Goal: Task Accomplishment & Management: Manage account settings

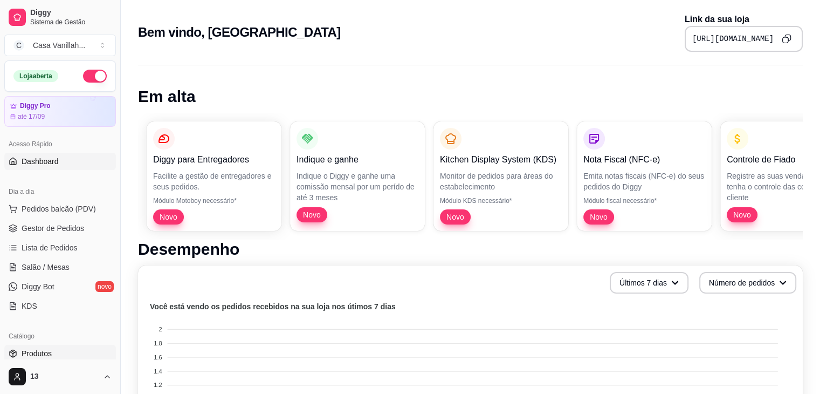
click at [50, 354] on span "Produtos" at bounding box center [37, 353] width 30 height 11
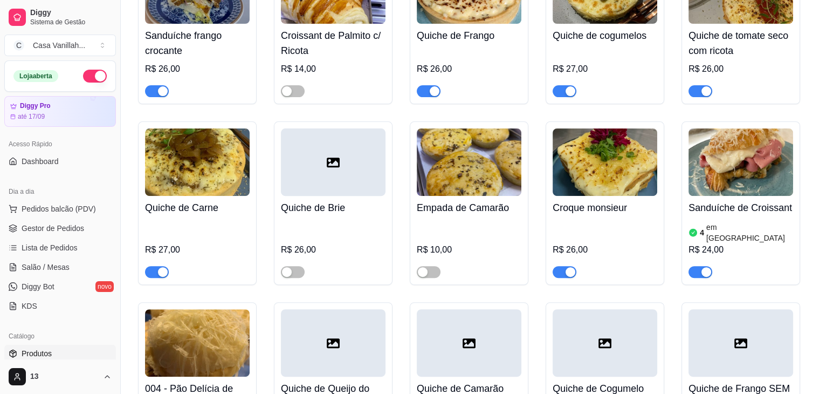
scroll to position [431, 0]
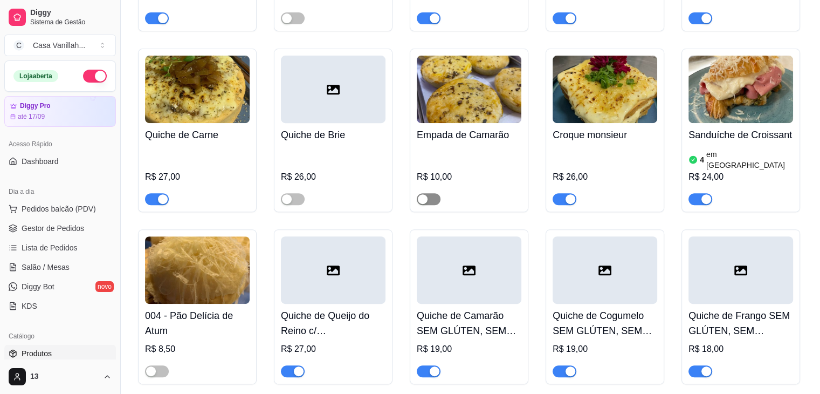
click at [434, 193] on span "button" at bounding box center [429, 199] width 24 height 12
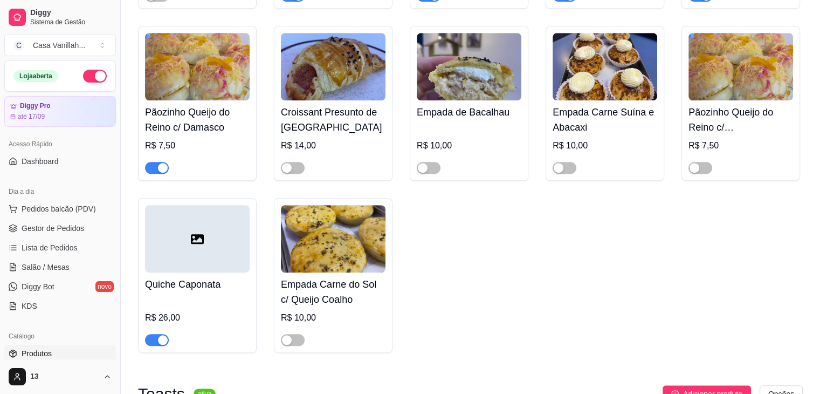
scroll to position [809, 0]
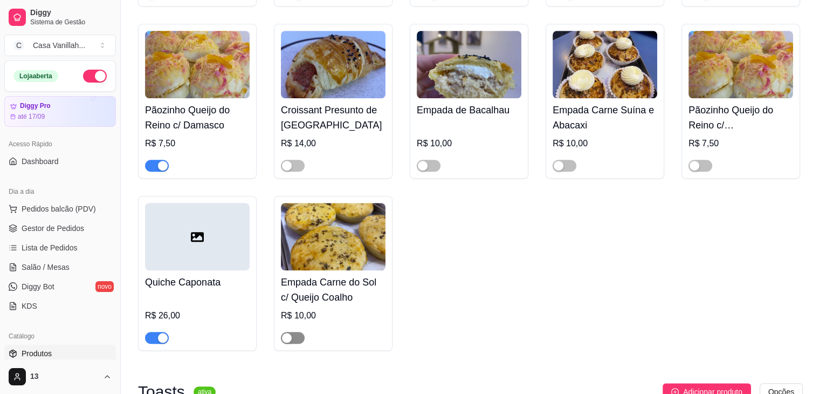
click at [300, 332] on span "button" at bounding box center [293, 338] width 24 height 12
click at [146, 160] on span "button" at bounding box center [157, 166] width 24 height 12
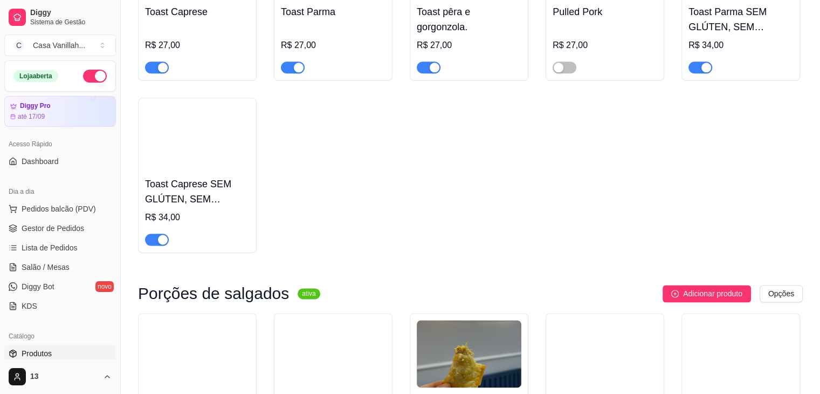
scroll to position [1510, 0]
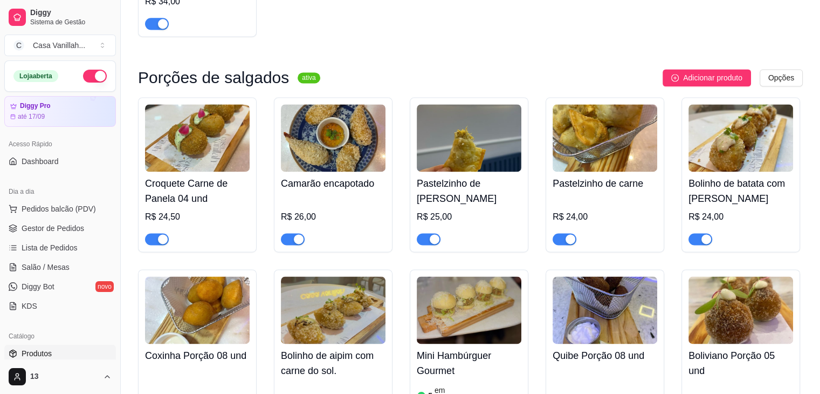
click at [558, 233] on span "button" at bounding box center [565, 239] width 24 height 12
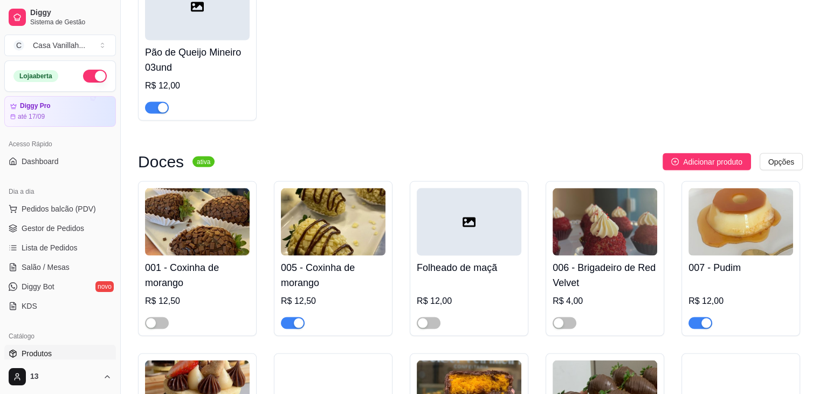
scroll to position [2049, 0]
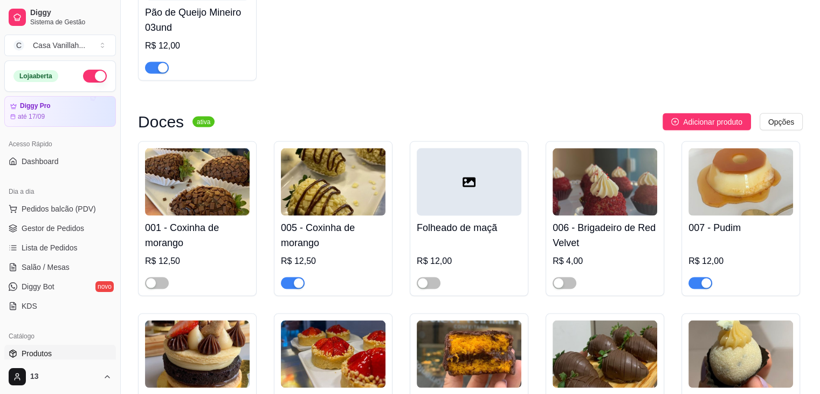
click at [283, 277] on span "button" at bounding box center [293, 283] width 24 height 12
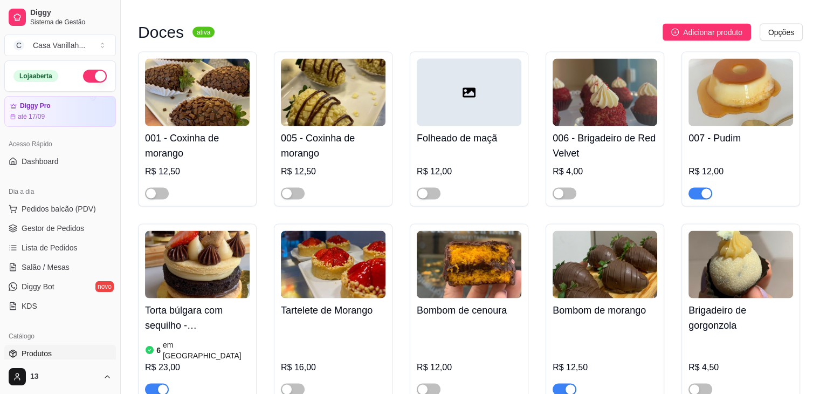
scroll to position [2157, 0]
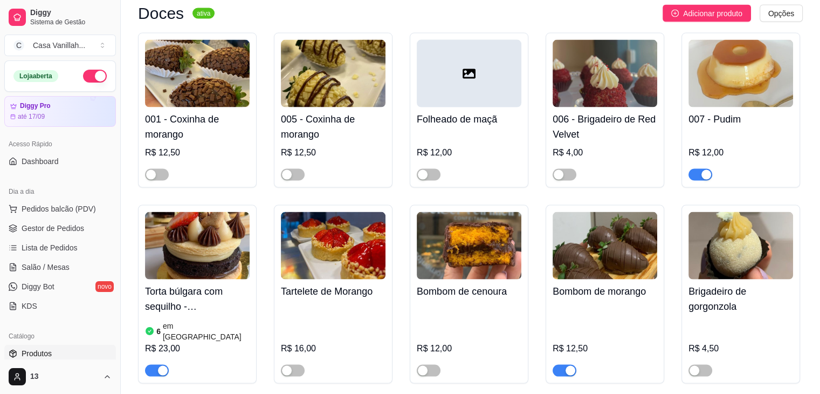
click at [143, 349] on div "Torta búlgara com sequilho - [PERSON_NAME]. 6 em estoque R$ 23,00" at bounding box center [197, 294] width 119 height 178
click at [152, 365] on span "button" at bounding box center [157, 371] width 24 height 12
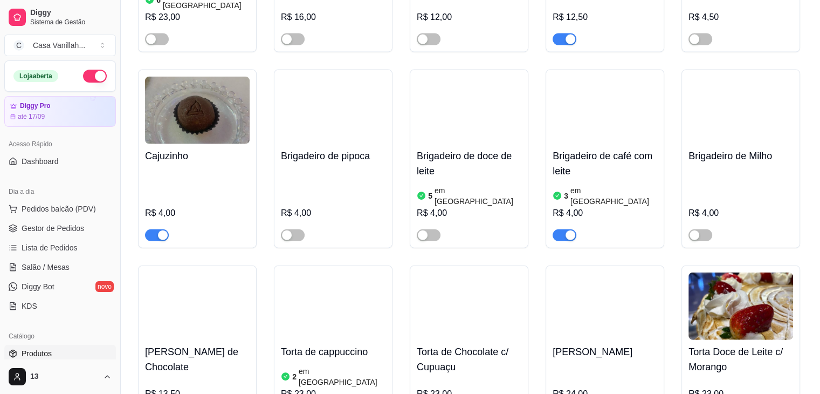
scroll to position [2534, 0]
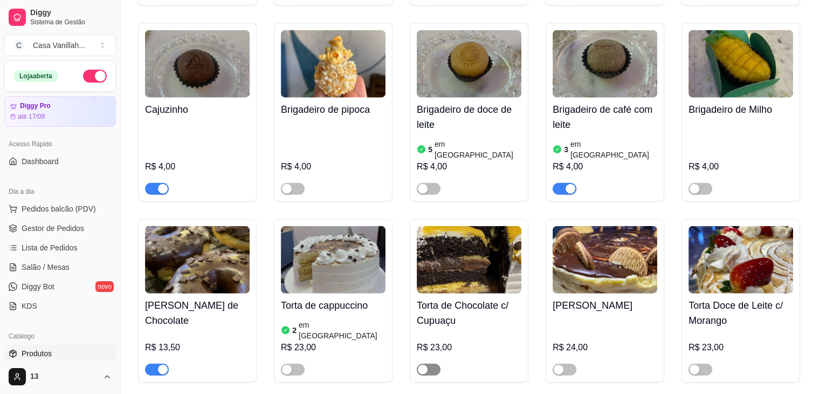
click at [431, 363] on span "button" at bounding box center [429, 369] width 24 height 12
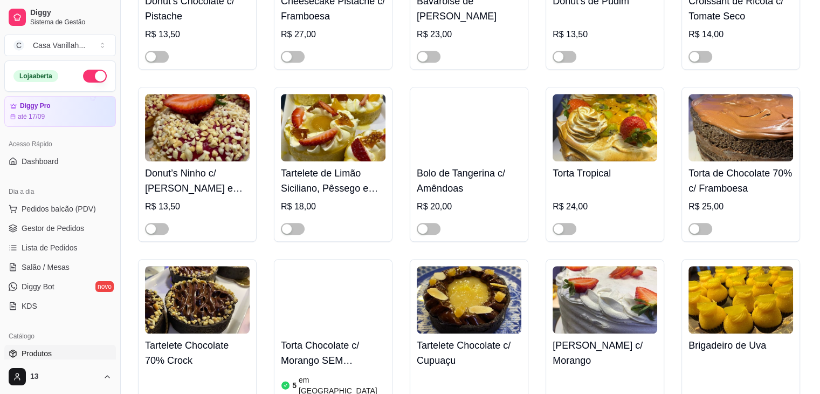
scroll to position [4853, 0]
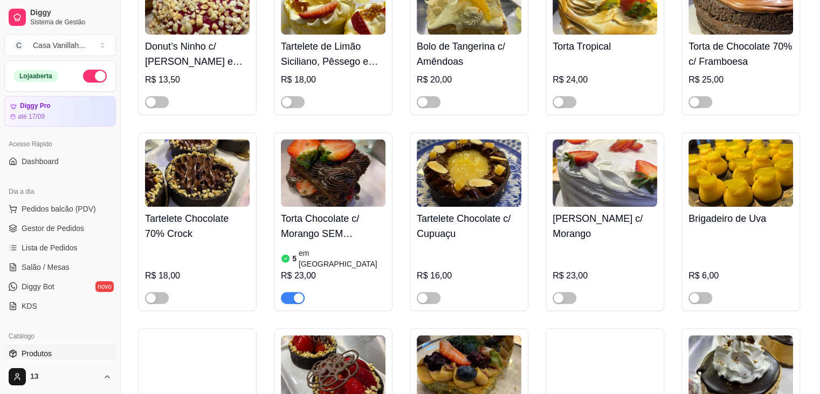
scroll to position [5069, 0]
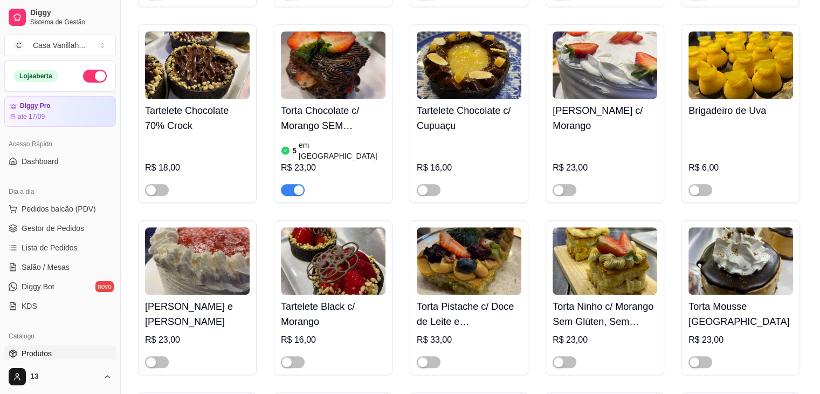
click at [436, 278] on div "Torta Pistache c/ Doce de Leite e Frutas Vermelhas R$ 33,00" at bounding box center [469, 297] width 119 height 155
click at [435, 356] on span "button" at bounding box center [429, 362] width 24 height 12
click at [568, 356] on span "button" at bounding box center [565, 362] width 24 height 12
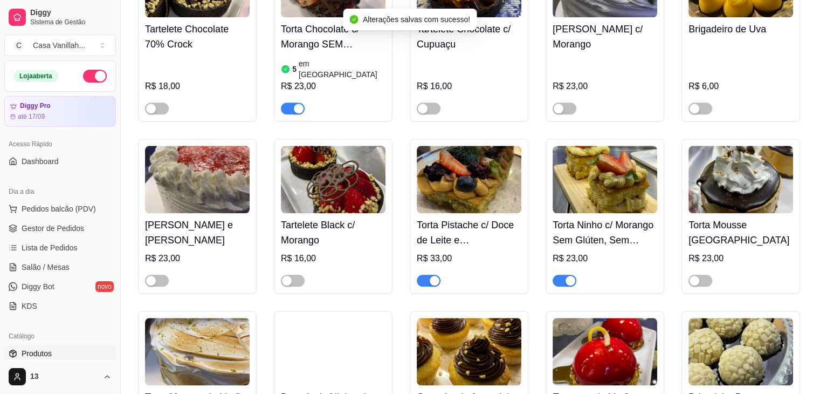
scroll to position [5176, 0]
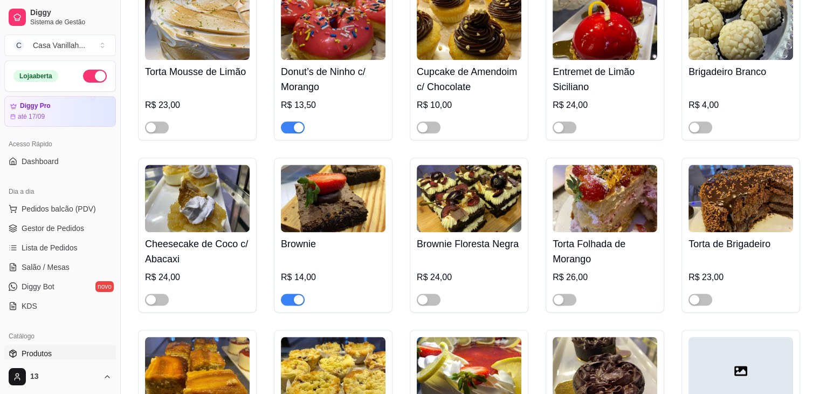
scroll to position [5500, 0]
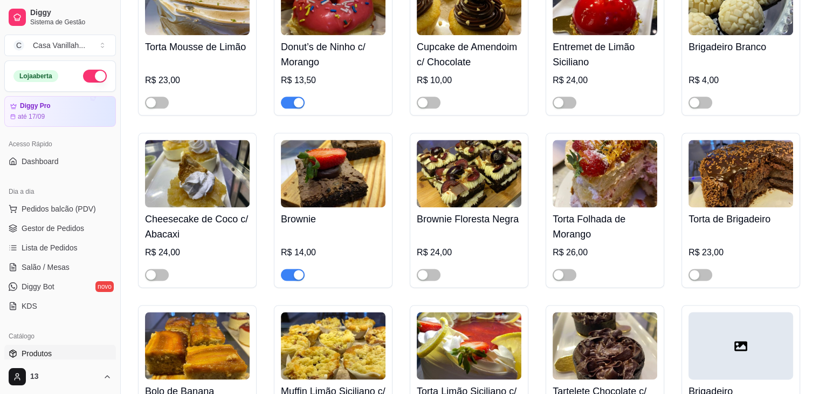
click at [286, 269] on span "button" at bounding box center [293, 275] width 24 height 12
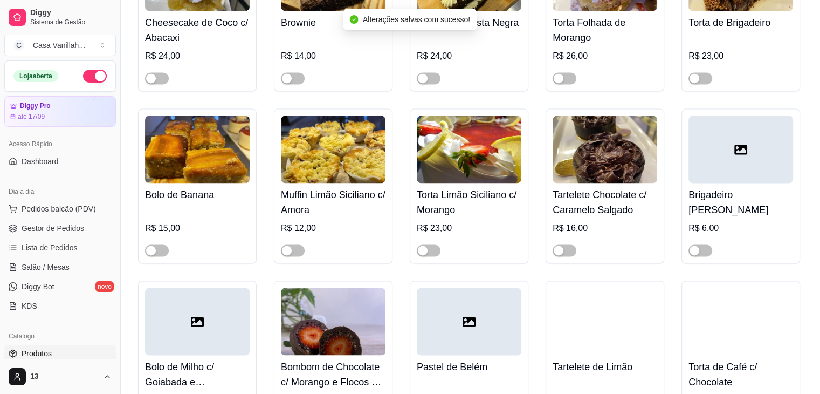
scroll to position [5716, 0]
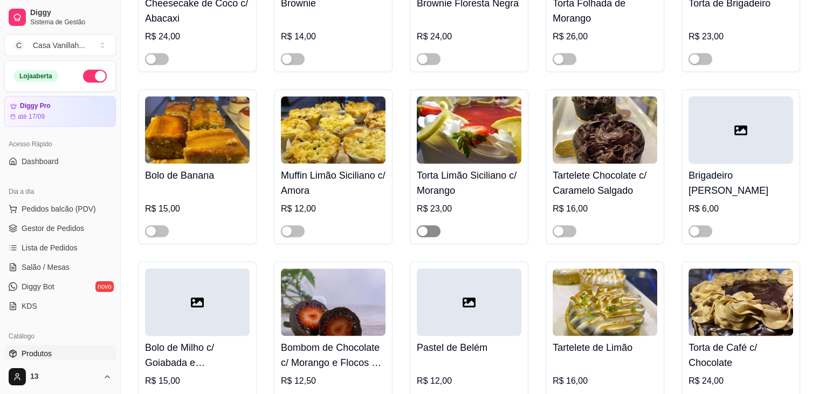
click at [436, 225] on span "button" at bounding box center [429, 231] width 24 height 12
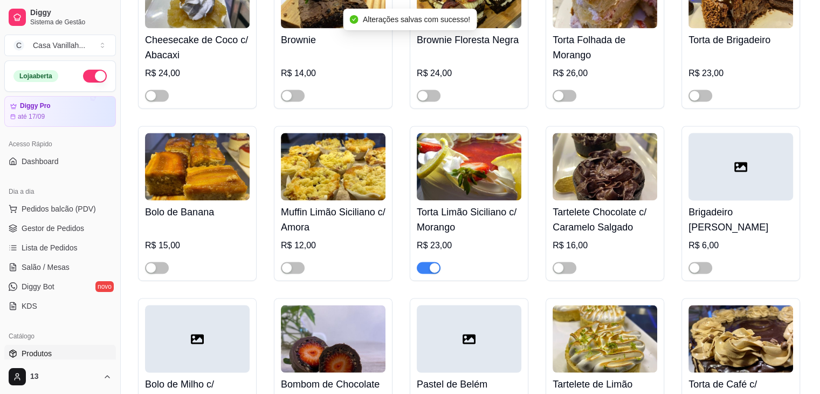
scroll to position [5662, 0]
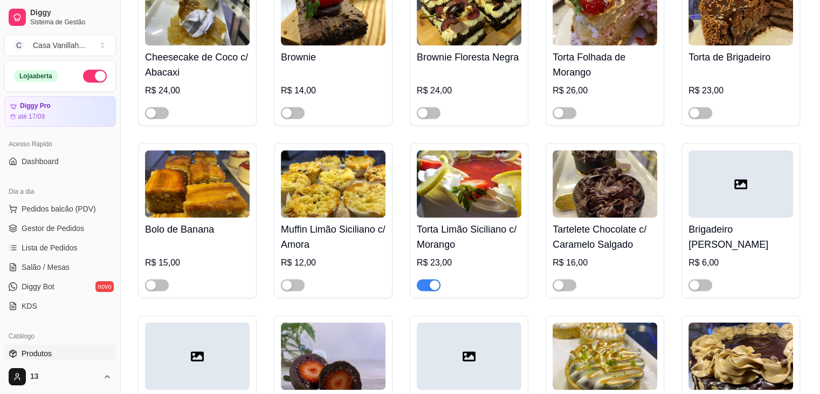
click at [417, 279] on span "button" at bounding box center [429, 285] width 24 height 12
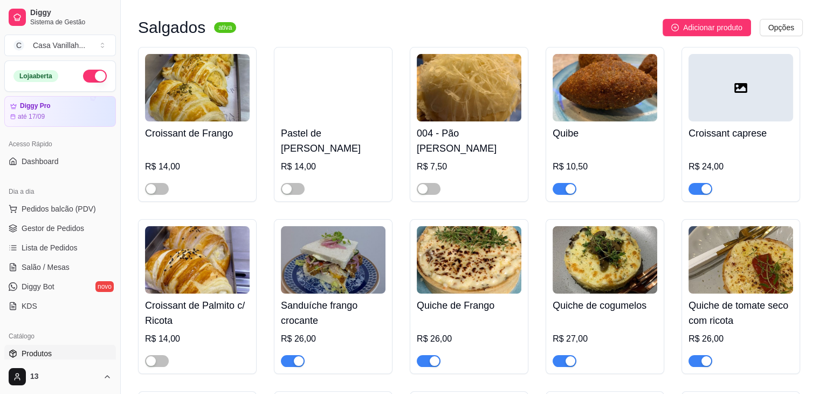
scroll to position [0, 0]
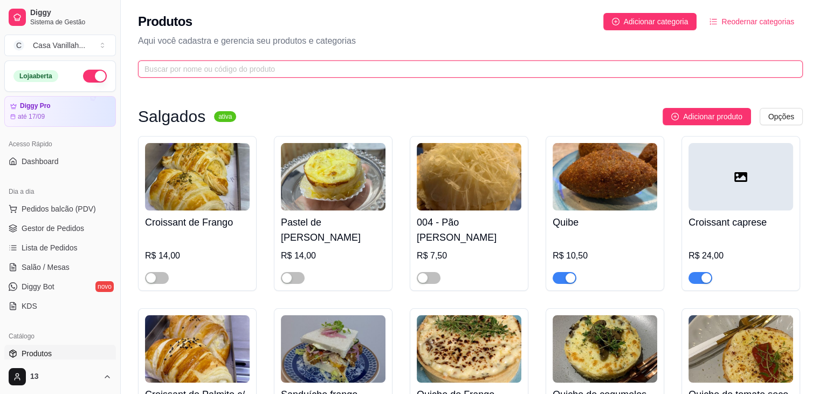
click at [330, 67] on input "text" at bounding box center [466, 69] width 643 height 12
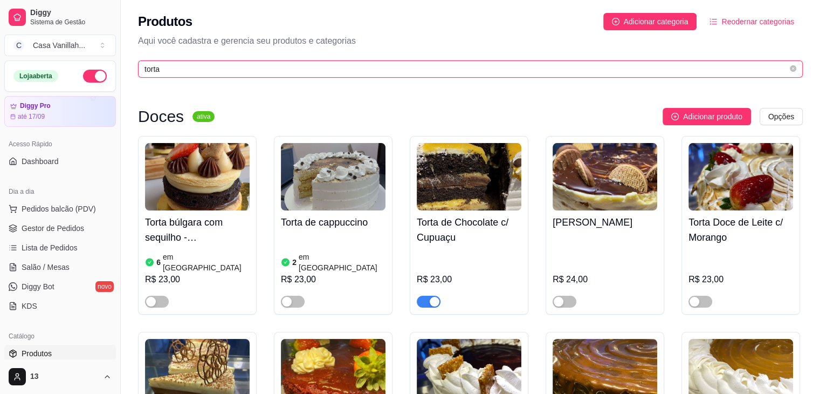
click at [302, 73] on input "torta" at bounding box center [466, 69] width 643 height 12
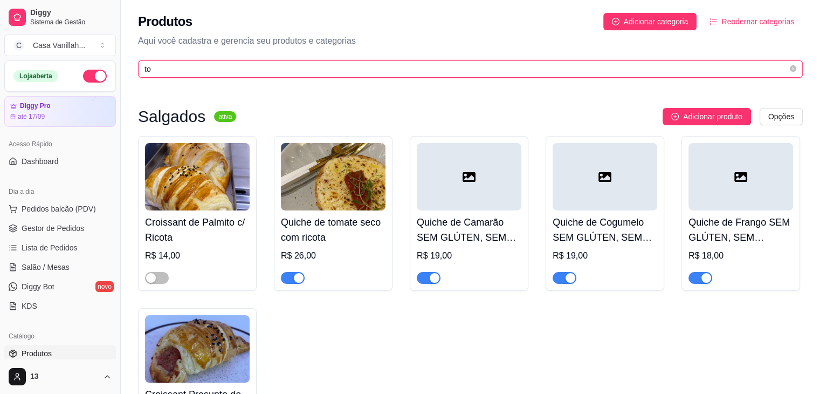
type input "t"
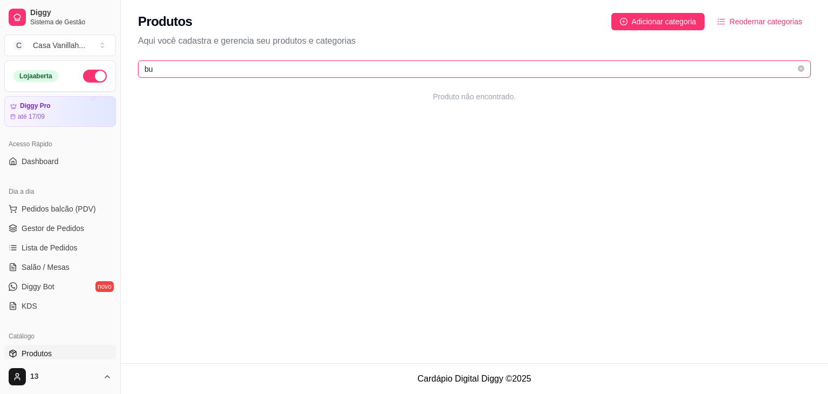
type input "b"
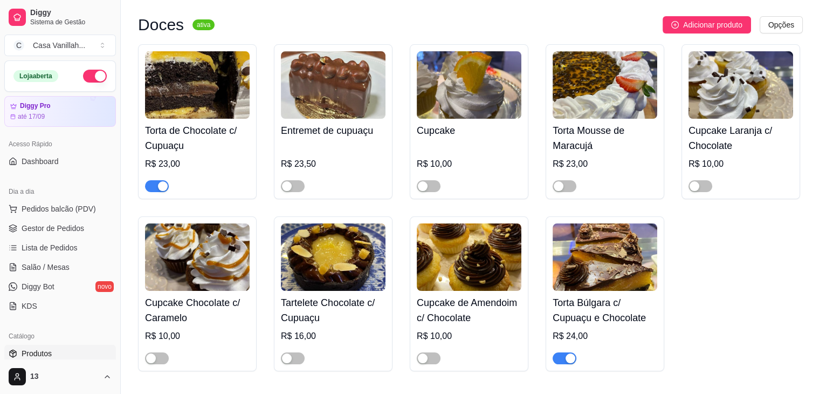
scroll to position [108, 0]
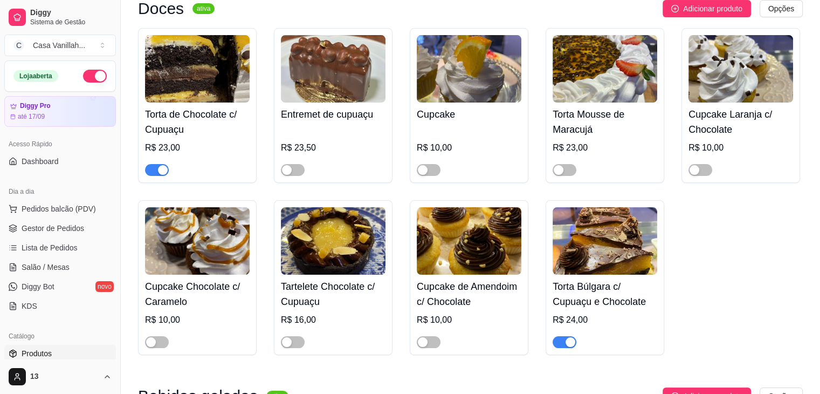
click at [569, 345] on div "button" at bounding box center [571, 342] width 10 height 10
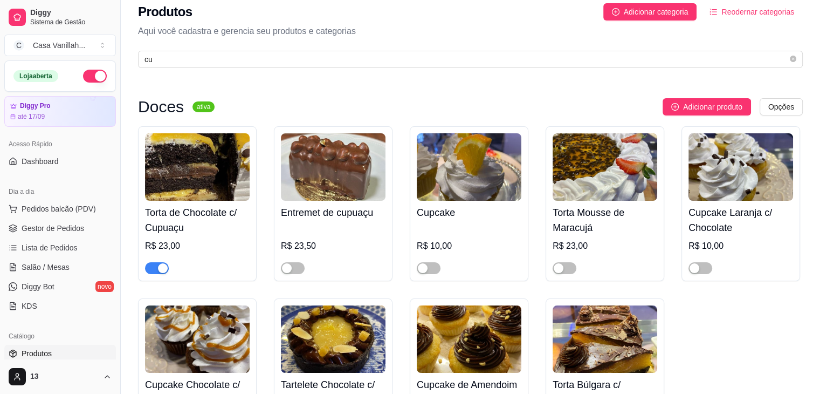
scroll to position [0, 0]
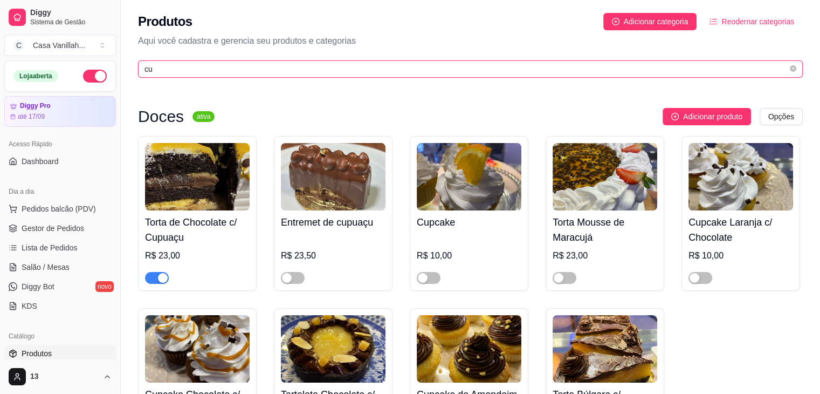
click at [213, 72] on input "cu" at bounding box center [466, 69] width 643 height 12
type input "c"
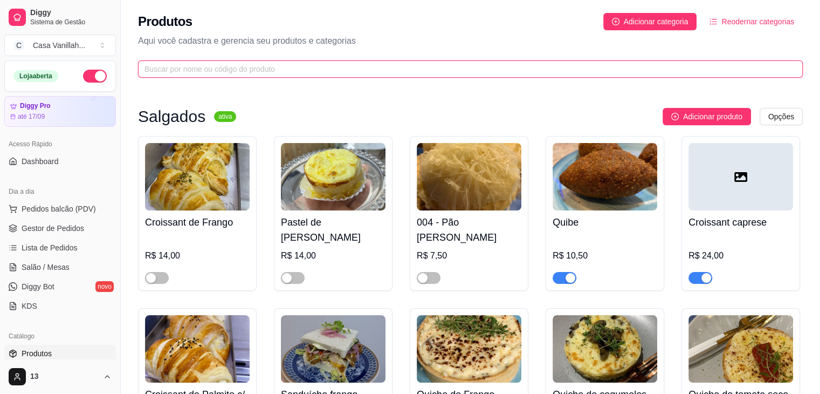
click at [270, 67] on input "text" at bounding box center [466, 69] width 643 height 12
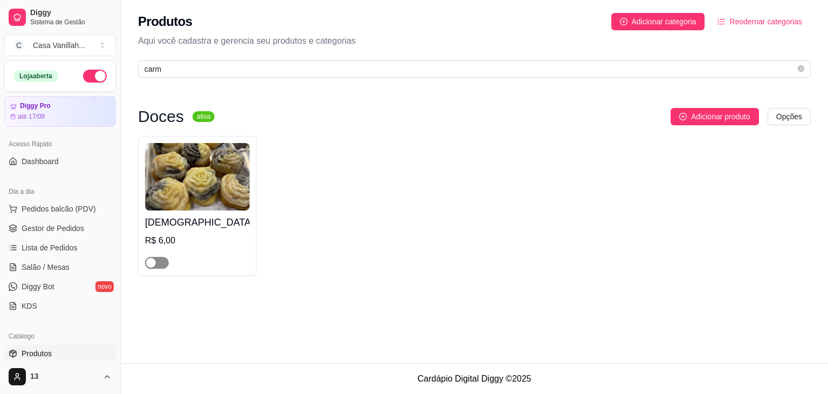
click at [150, 260] on div "button" at bounding box center [151, 263] width 10 height 10
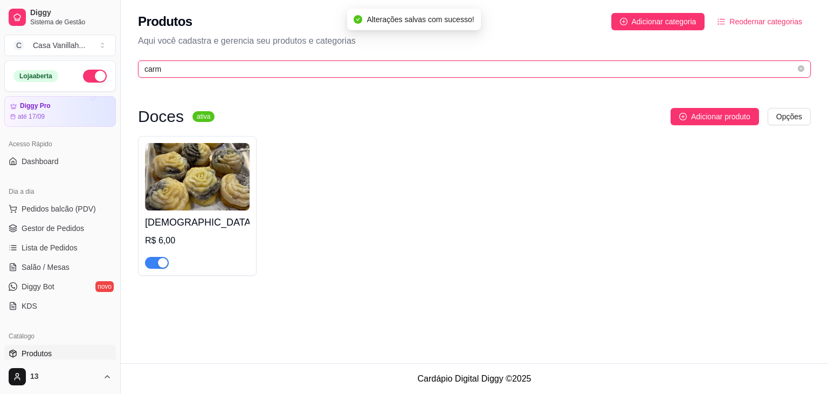
click at [190, 72] on input "carm" at bounding box center [470, 69] width 651 height 12
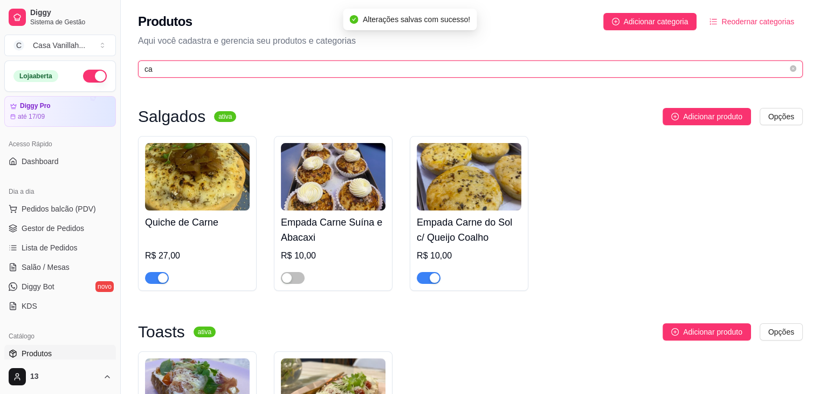
type input "c"
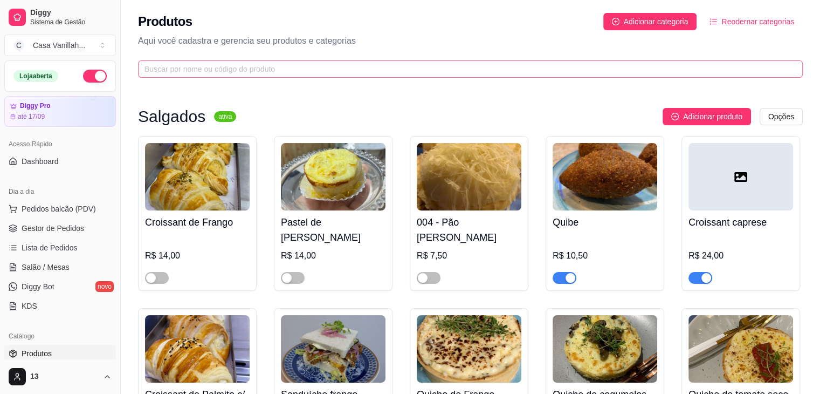
click at [471, 61] on span at bounding box center [470, 68] width 665 height 17
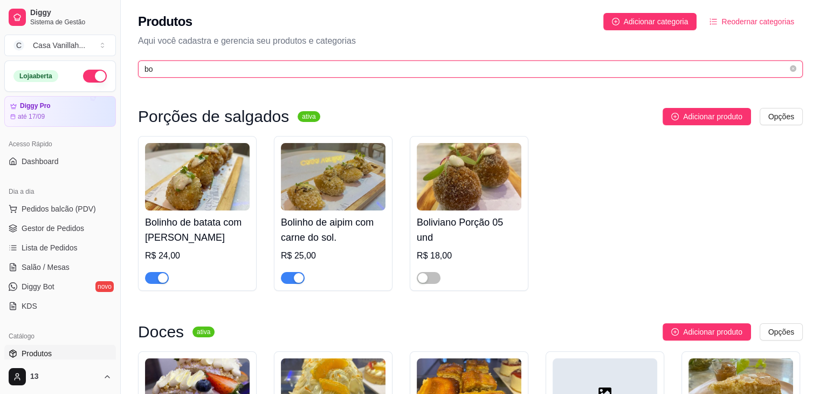
type input "b"
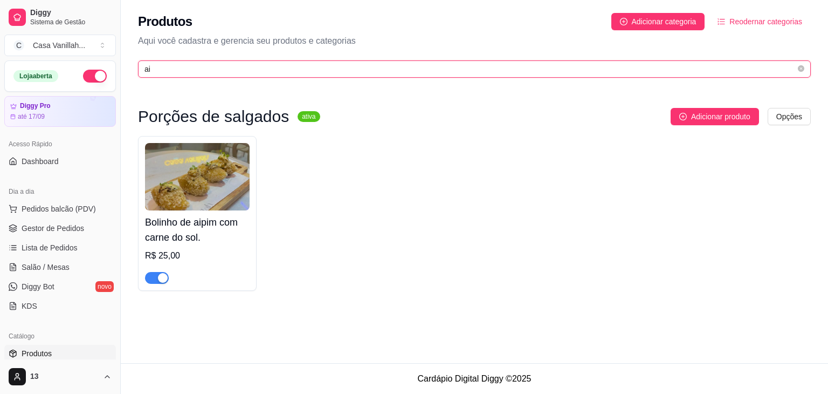
type input "a"
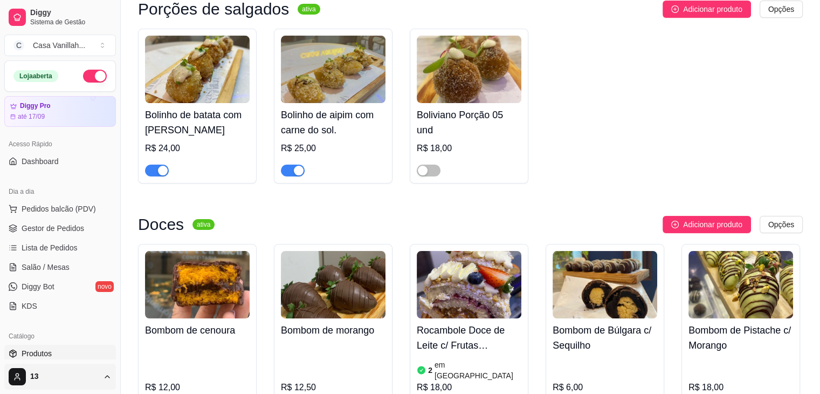
scroll to position [108, 0]
type input "bo"
click at [57, 352] on link "Produtos" at bounding box center [60, 353] width 112 height 17
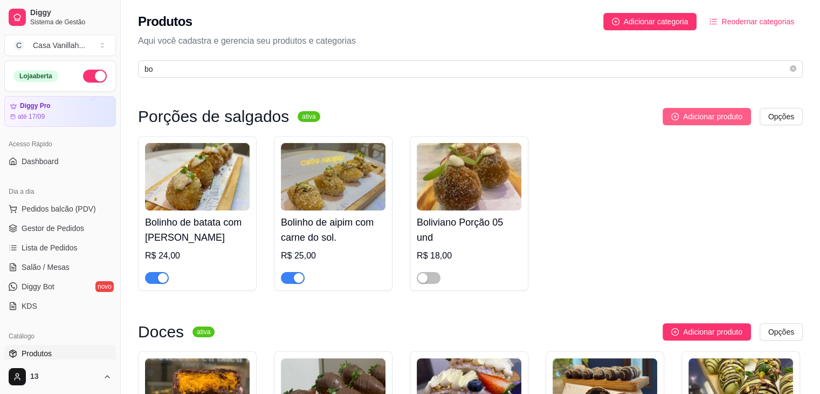
click at [686, 113] on span "Adicionar produto" at bounding box center [712, 117] width 59 height 12
click at [578, 54] on div "Produtos Adicionar categoria Reodernar categorias Aqui você cadastra e gerencia…" at bounding box center [470, 42] width 699 height 84
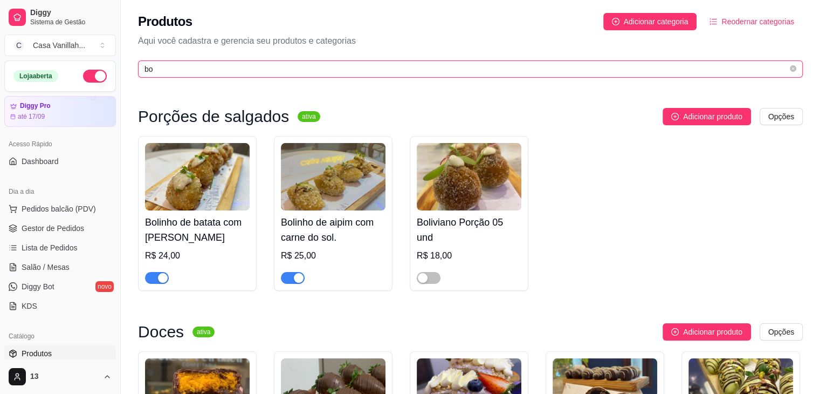
click at [607, 67] on input "bo" at bounding box center [466, 69] width 643 height 12
type input "b"
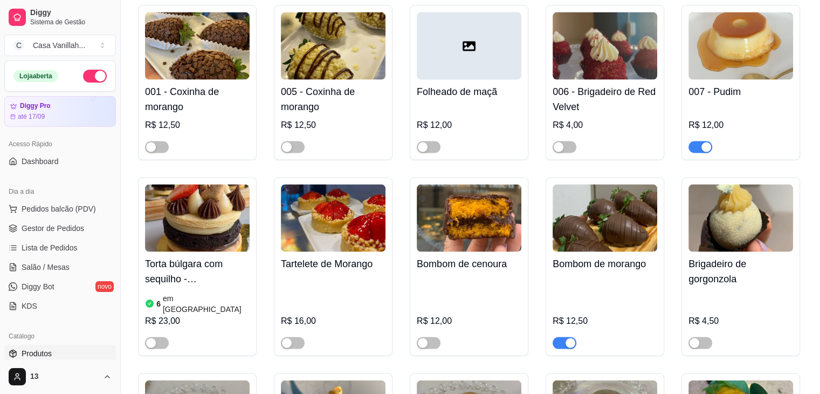
scroll to position [2211, 0]
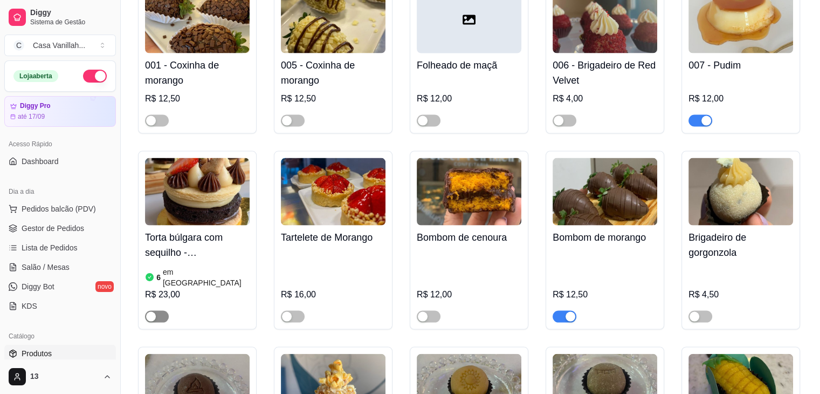
click at [155, 311] on span "button" at bounding box center [157, 317] width 24 height 12
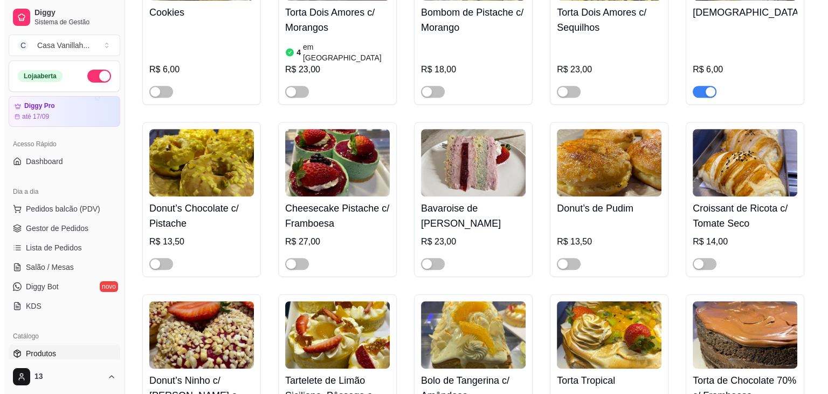
scroll to position [4691, 0]
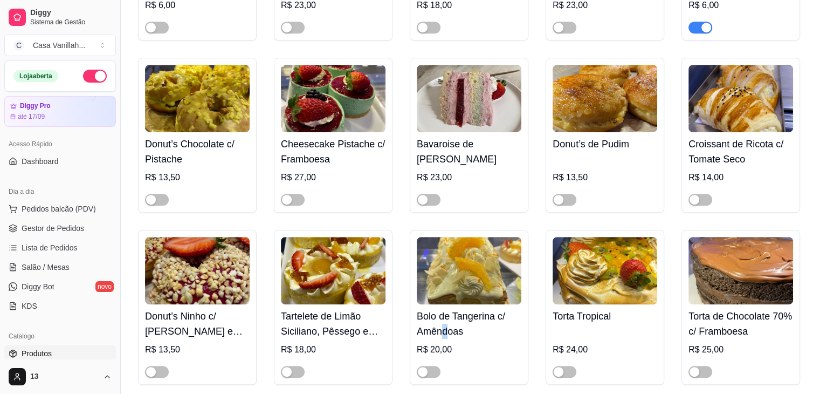
click at [445, 308] on h4 "Bolo de Tangerina c/ Amêndoas" at bounding box center [469, 323] width 105 height 30
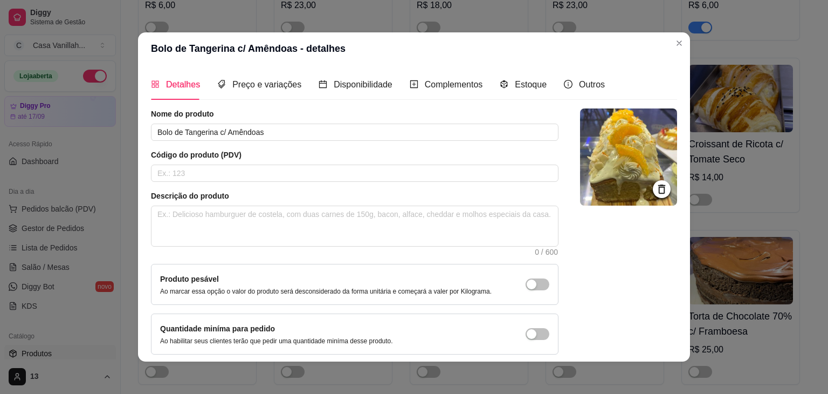
click at [244, 52] on header "Bolo de Tangerina c/ Amêndoas - detalhes" at bounding box center [414, 48] width 552 height 32
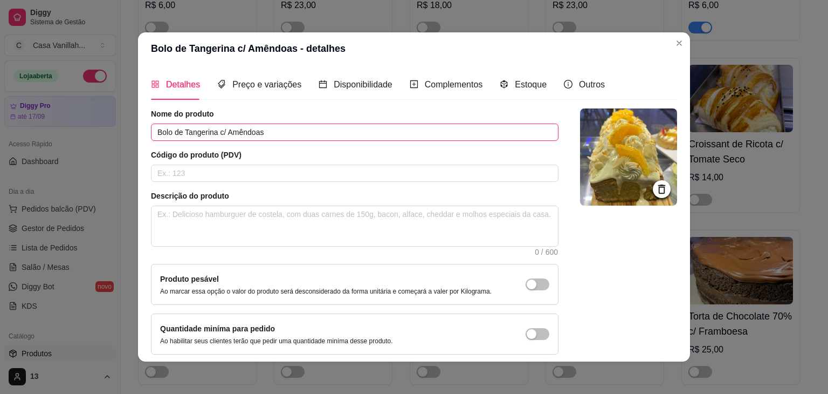
click at [300, 134] on input "Bolo de Tangerina c/ Amêndoas" at bounding box center [355, 131] width 408 height 17
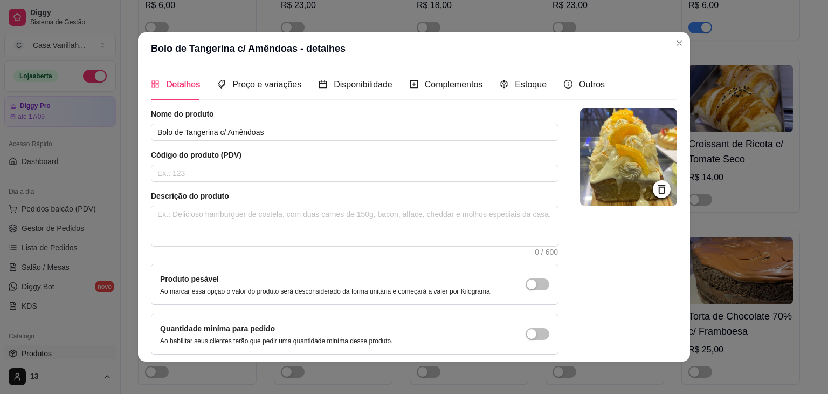
click at [658, 186] on icon at bounding box center [661, 188] width 7 height 9
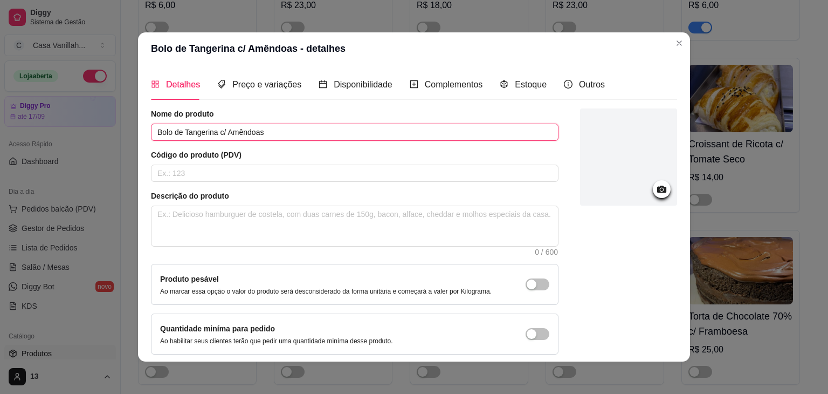
click at [276, 130] on input "Bolo de Tangerina c/ Amêndoas" at bounding box center [355, 131] width 408 height 17
type input "Bolo de Aipim"
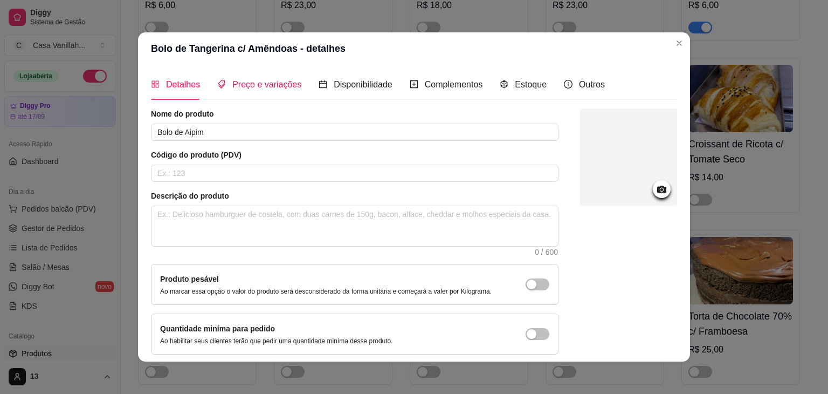
click at [269, 84] on span "Preço e variações" at bounding box center [266, 84] width 69 height 9
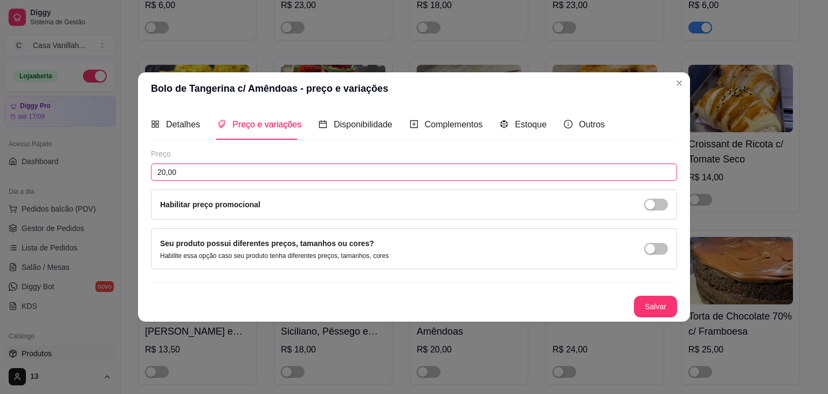
click at [166, 171] on input "20,00" at bounding box center [414, 171] width 526 height 17
click at [151, 173] on input "0,00" at bounding box center [414, 171] width 526 height 17
click at [168, 173] on input "90,00" at bounding box center [414, 171] width 526 height 17
type input "9,00"
click at [638, 302] on button "Salvar" at bounding box center [655, 306] width 43 height 22
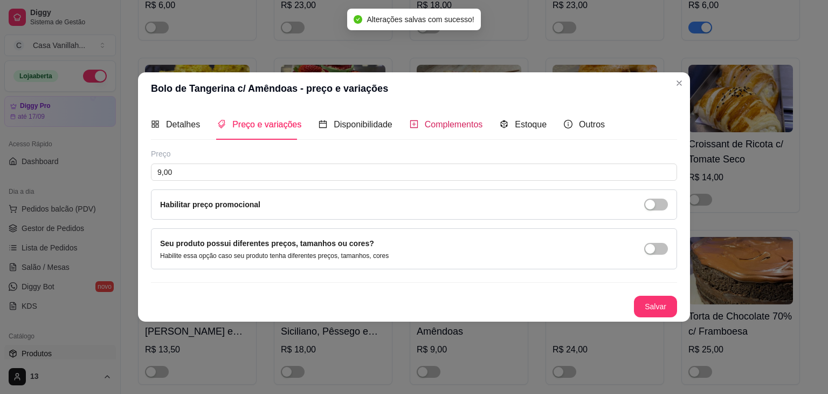
click at [438, 125] on span "Complementos" at bounding box center [454, 124] width 58 height 9
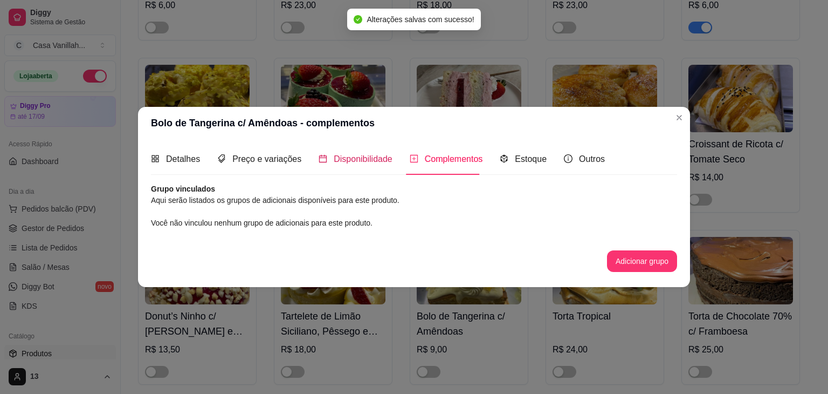
click at [346, 162] on span "Disponibilidade" at bounding box center [363, 158] width 59 height 9
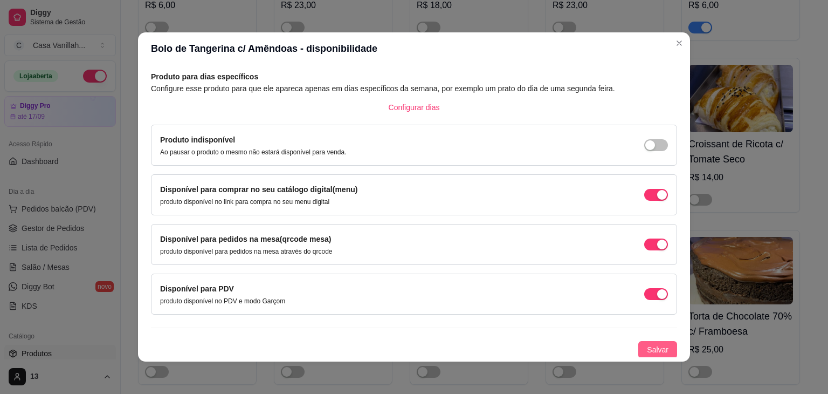
click at [648, 345] on span "Salvar" at bounding box center [658, 349] width 22 height 12
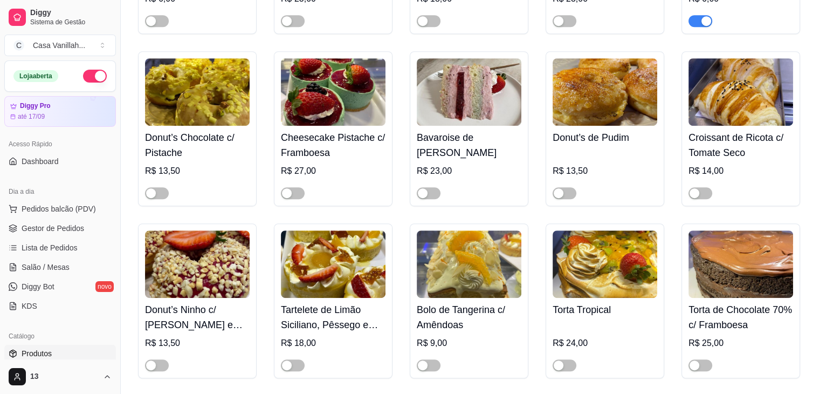
scroll to position [4691, 0]
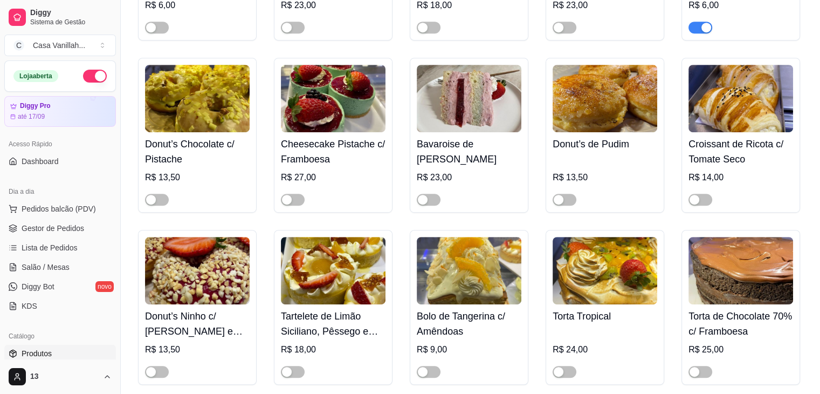
click at [497, 237] on img at bounding box center [469, 270] width 105 height 67
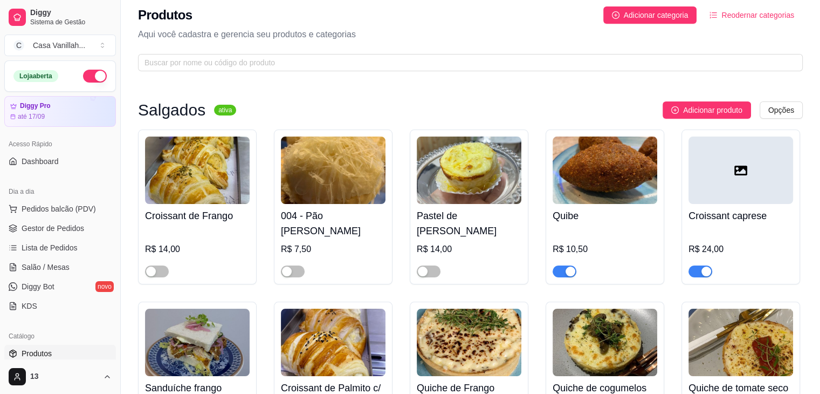
scroll to position [0, 0]
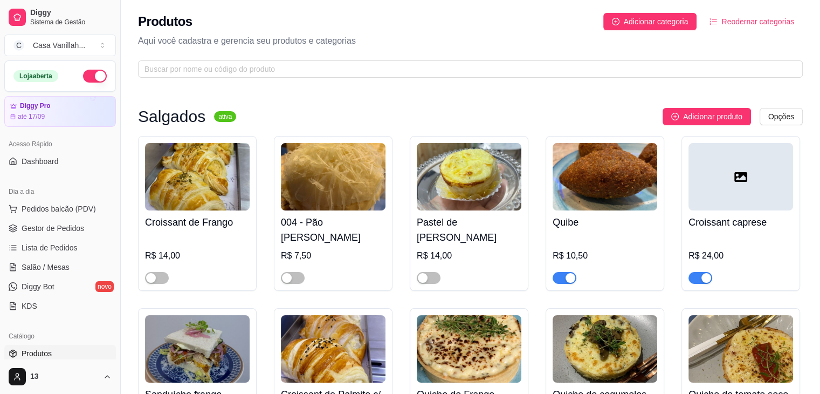
click at [719, 18] on button "Reodernar categorias" at bounding box center [752, 21] width 102 height 17
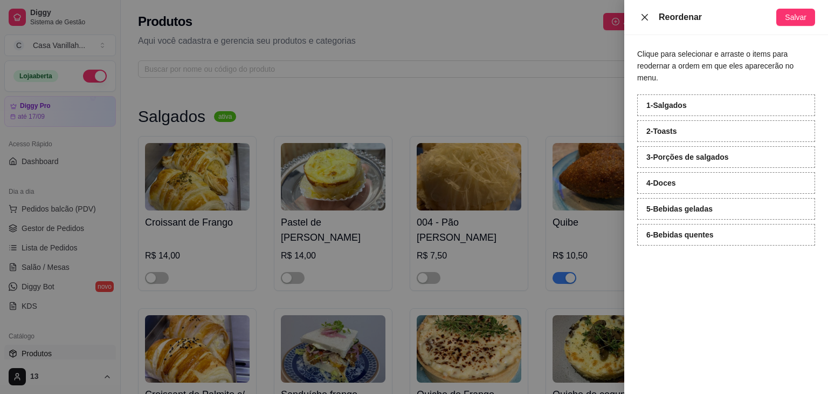
click at [643, 20] on icon "close" at bounding box center [645, 17] width 9 height 9
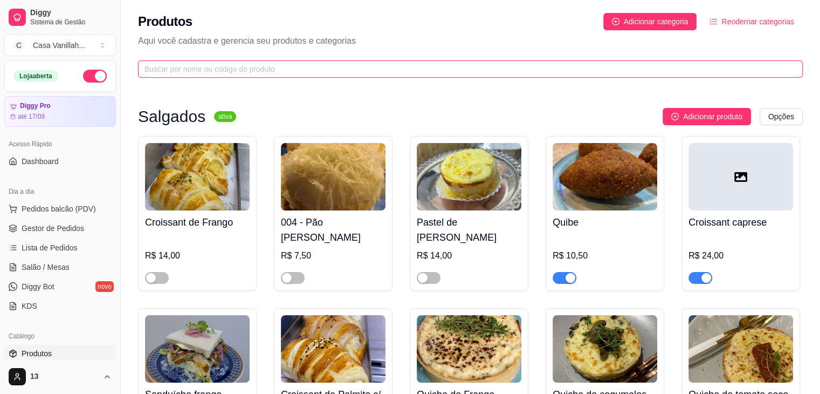
click at [429, 72] on input "text" at bounding box center [466, 69] width 643 height 12
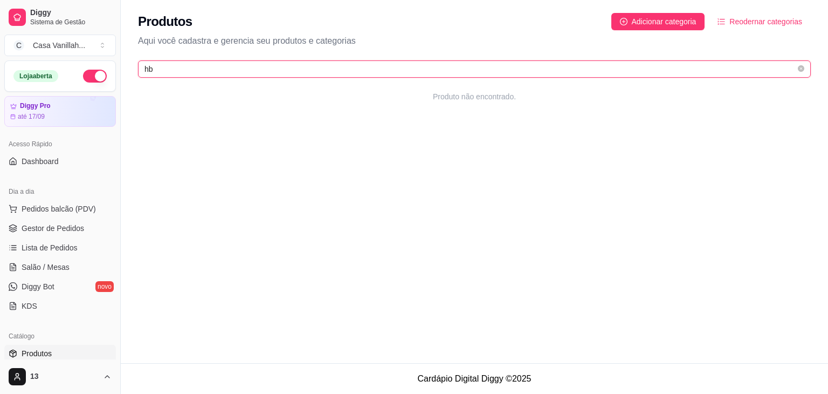
type input "h"
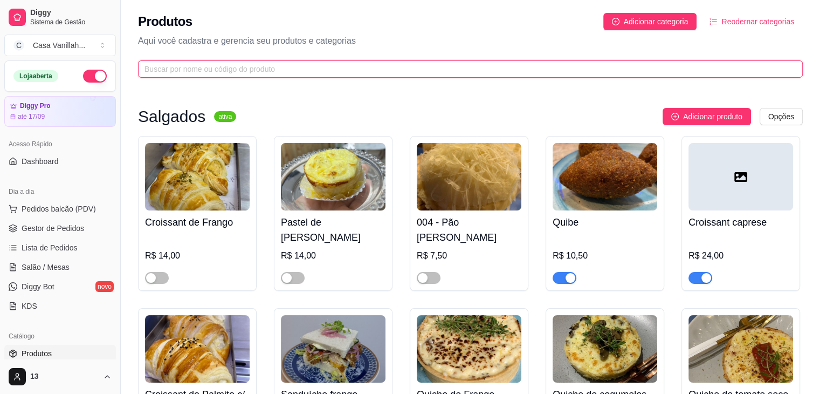
click at [444, 70] on input "text" at bounding box center [466, 69] width 643 height 12
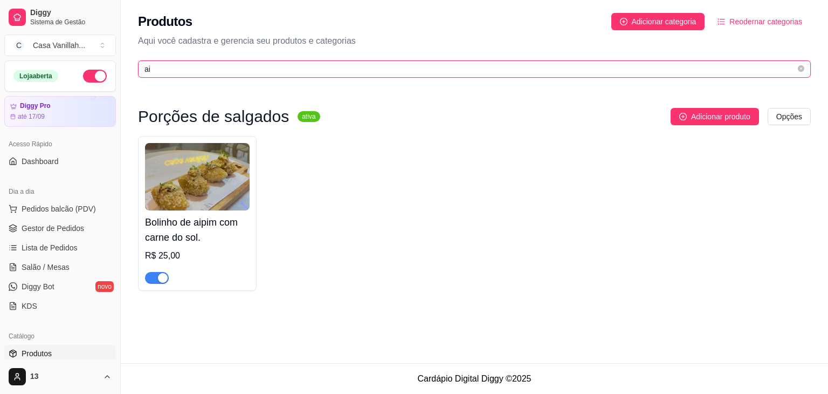
type input "a"
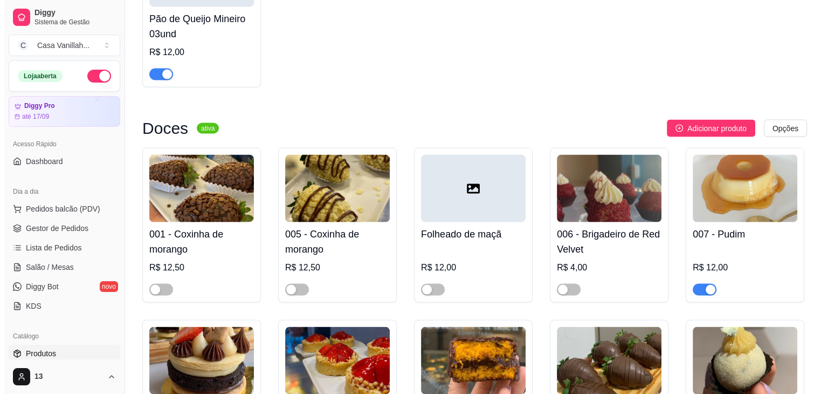
scroll to position [2049, 0]
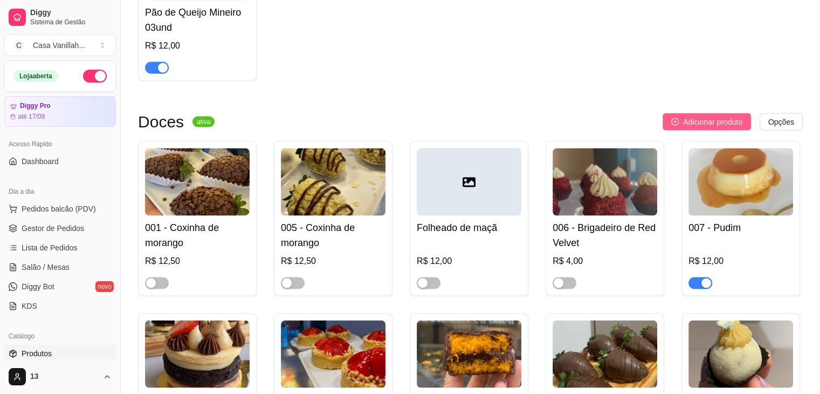
click at [698, 115] on span "Adicionar produto" at bounding box center [712, 121] width 59 height 12
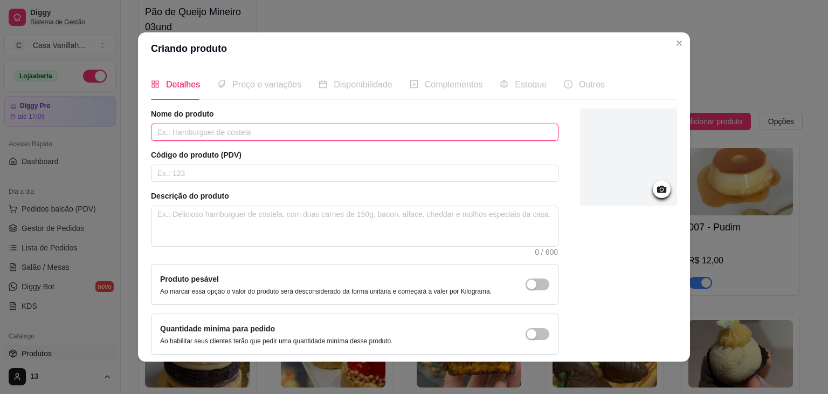
click at [363, 134] on input "text" at bounding box center [355, 131] width 408 height 17
type input "b"
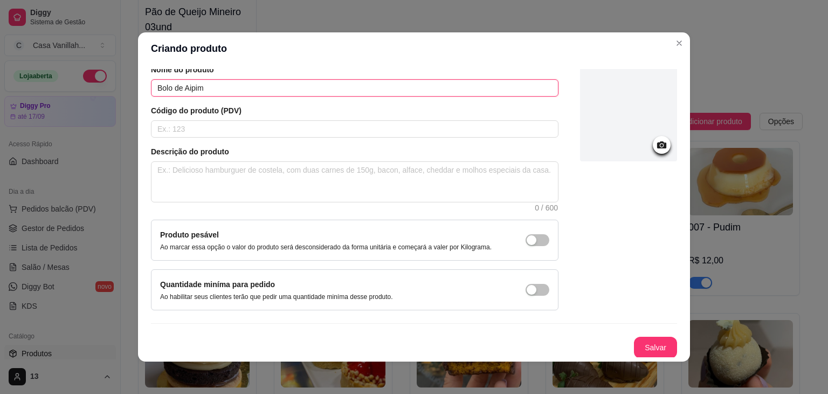
scroll to position [0, 0]
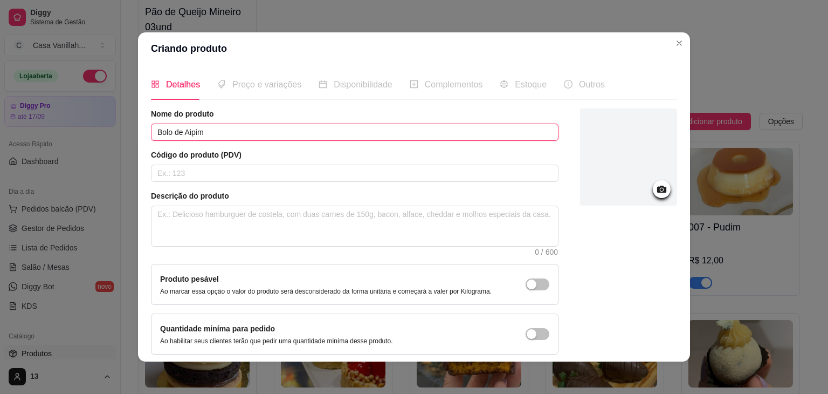
type input "Bolo de Aipim"
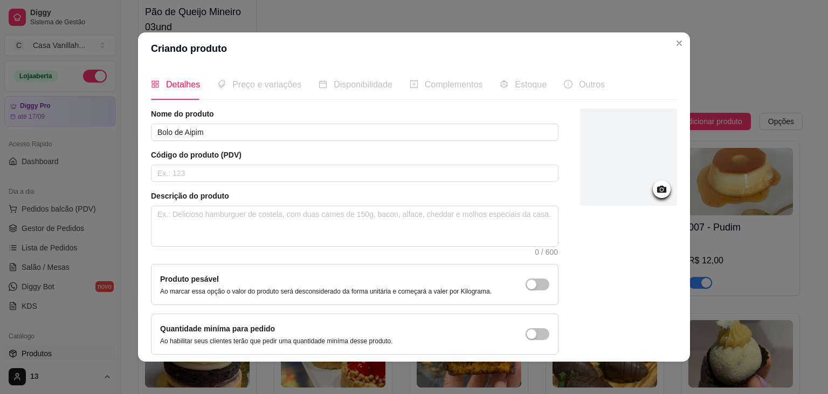
click at [268, 85] on span "Preço e variações" at bounding box center [266, 84] width 69 height 9
click at [243, 92] on div "Preço e variações" at bounding box center [259, 84] width 84 height 31
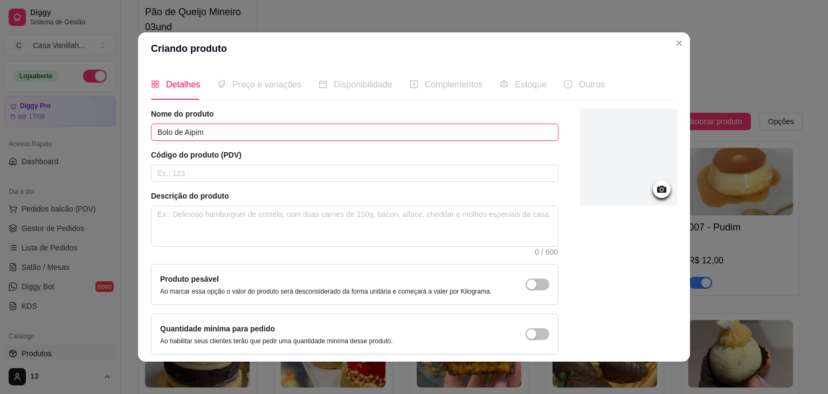
click at [261, 136] on input "Bolo de Aipim" at bounding box center [355, 131] width 408 height 17
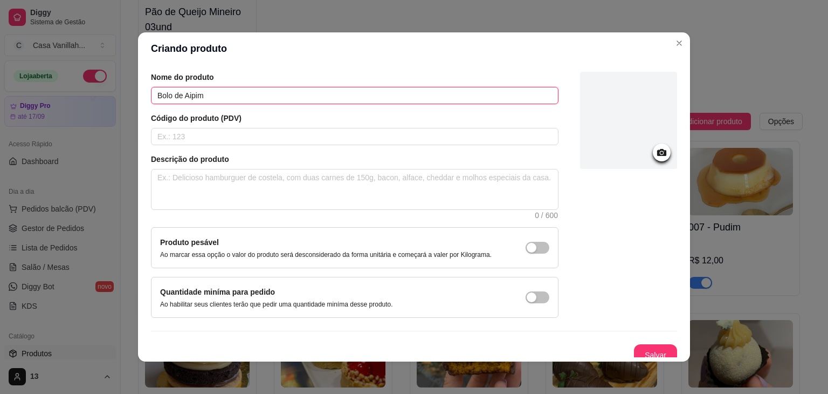
scroll to position [44, 0]
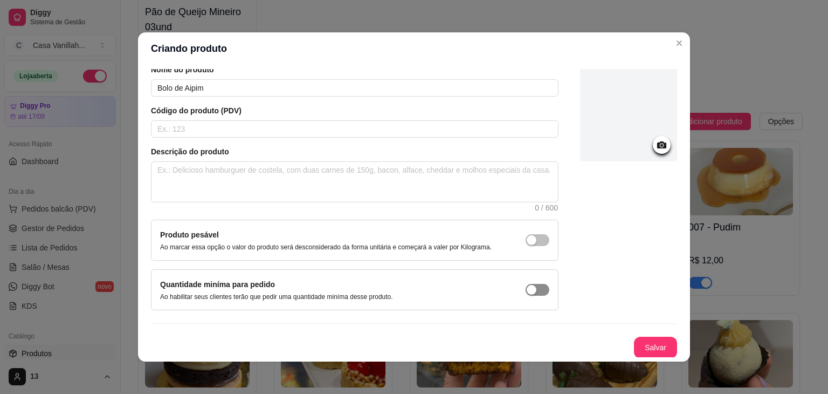
click at [535, 246] on span "button" at bounding box center [538, 240] width 24 height 12
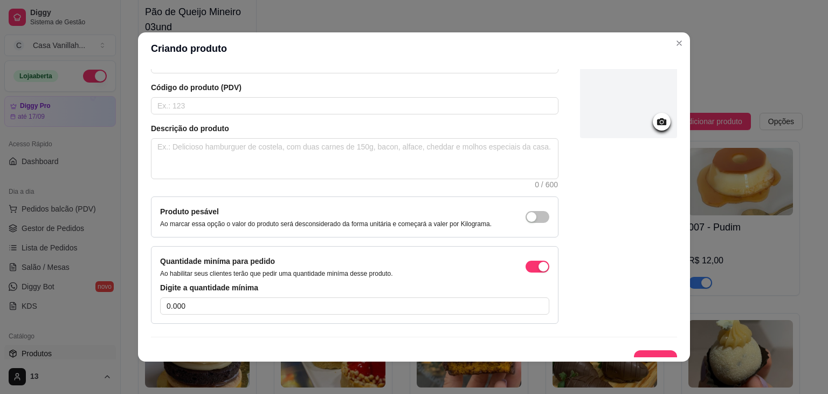
scroll to position [80, 0]
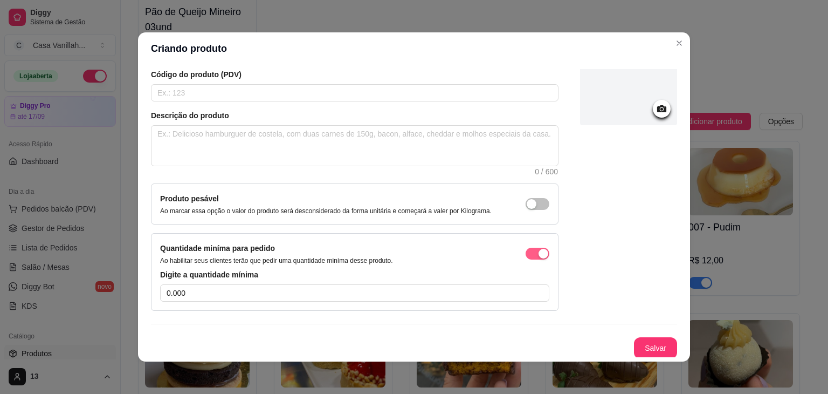
click at [526, 252] on span "button" at bounding box center [538, 253] width 24 height 12
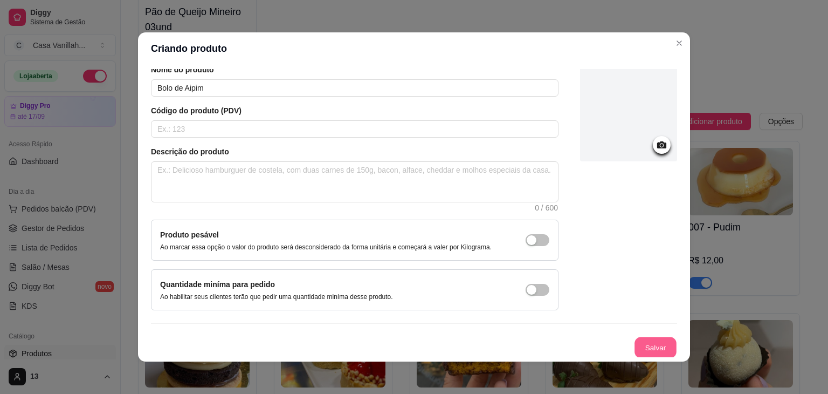
click at [654, 345] on button "Salvar" at bounding box center [656, 347] width 42 height 21
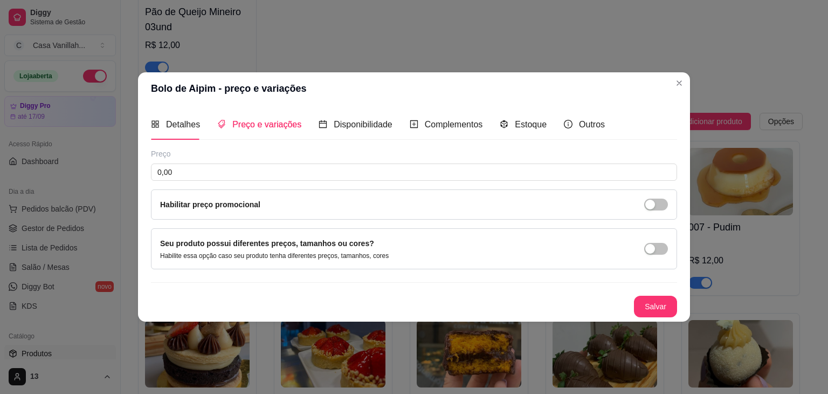
scroll to position [0, 0]
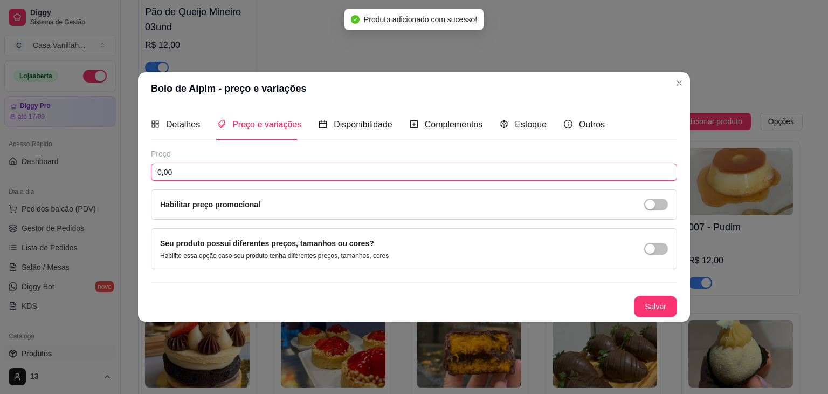
click at [307, 175] on input "0,00" at bounding box center [414, 171] width 526 height 17
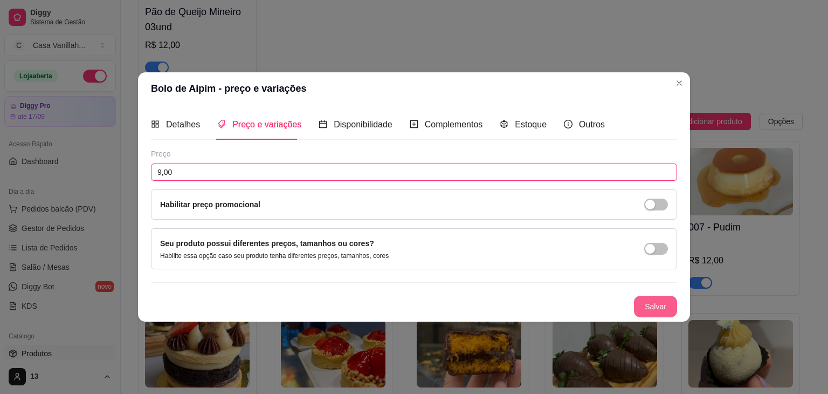
type input "9,00"
click at [657, 296] on button "Salvar" at bounding box center [655, 306] width 43 height 22
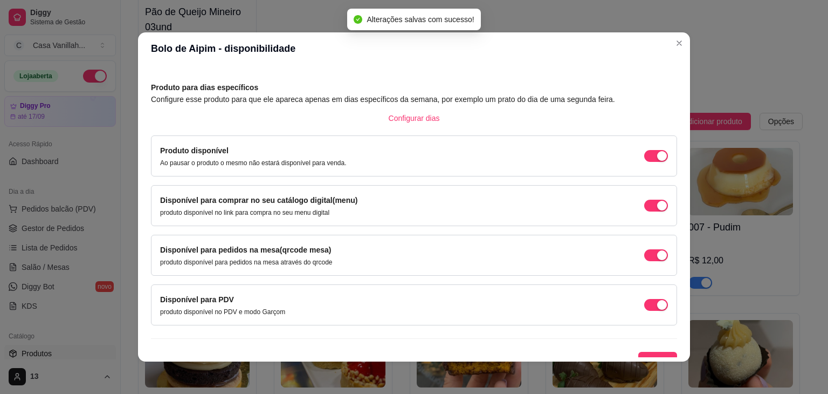
scroll to position [49, 0]
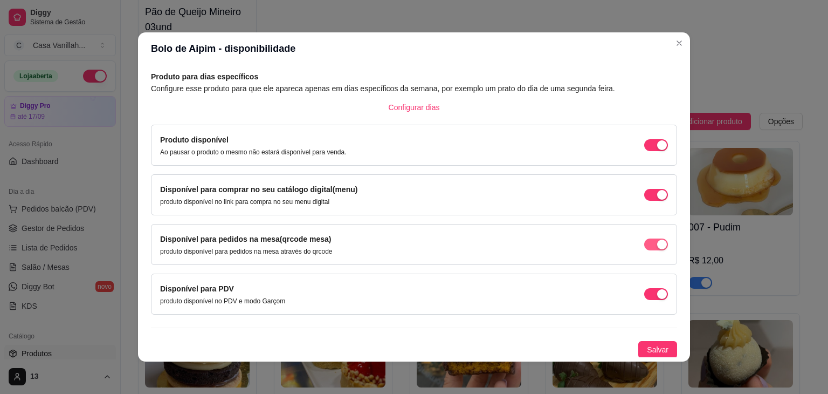
click at [644, 151] on span "button" at bounding box center [656, 145] width 24 height 12
click at [647, 350] on span "Salvar" at bounding box center [658, 349] width 22 height 12
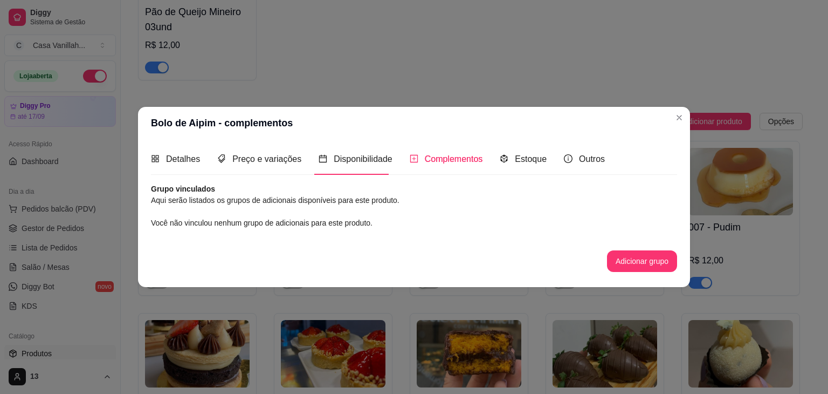
scroll to position [0, 0]
click at [518, 160] on span "Estoque" at bounding box center [531, 158] width 32 height 9
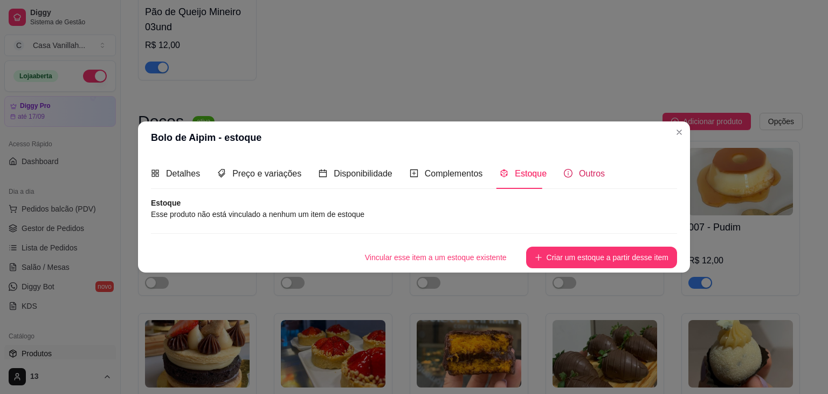
click at [591, 169] on span "Outros" at bounding box center [592, 173] width 26 height 9
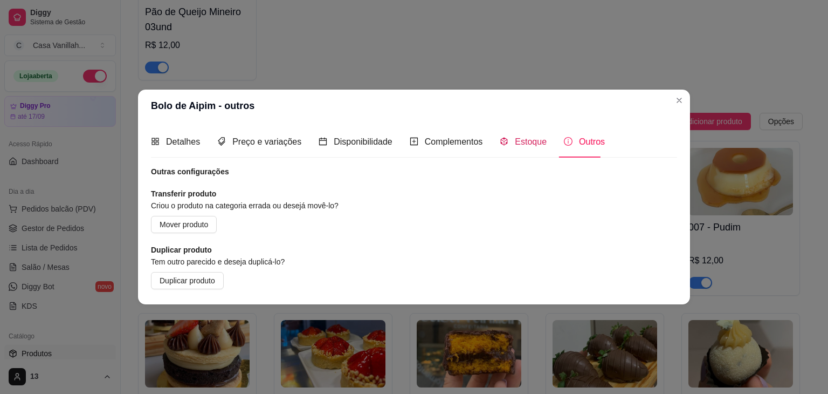
click at [517, 147] on div "Estoque" at bounding box center [523, 141] width 47 height 13
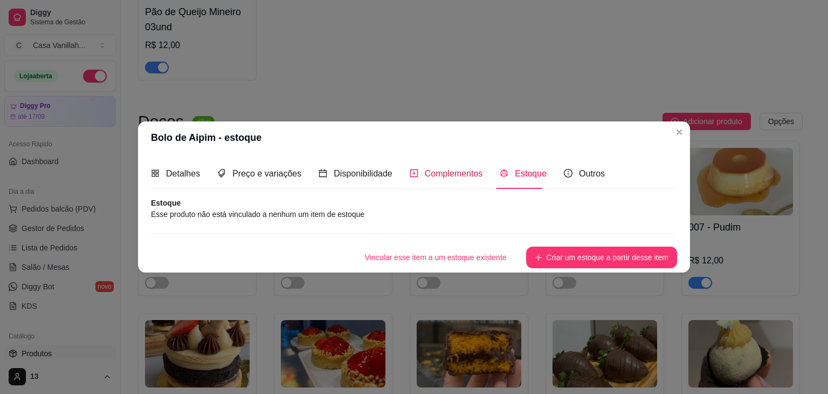
click at [443, 167] on div "Complementos" at bounding box center [446, 173] width 73 height 13
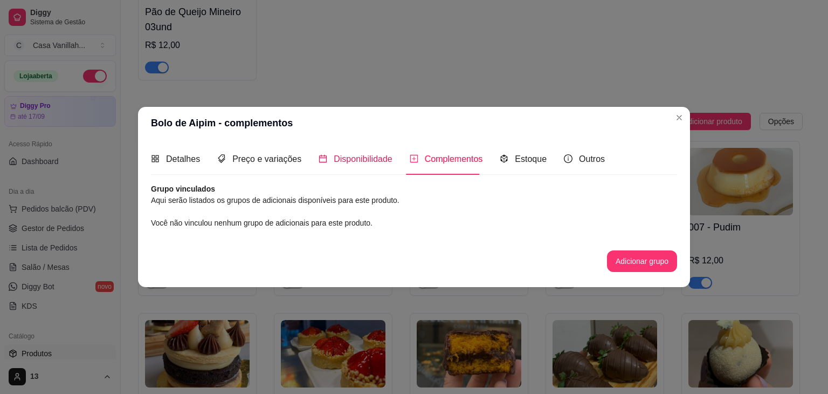
click at [368, 163] on span "Disponibilidade" at bounding box center [363, 158] width 59 height 9
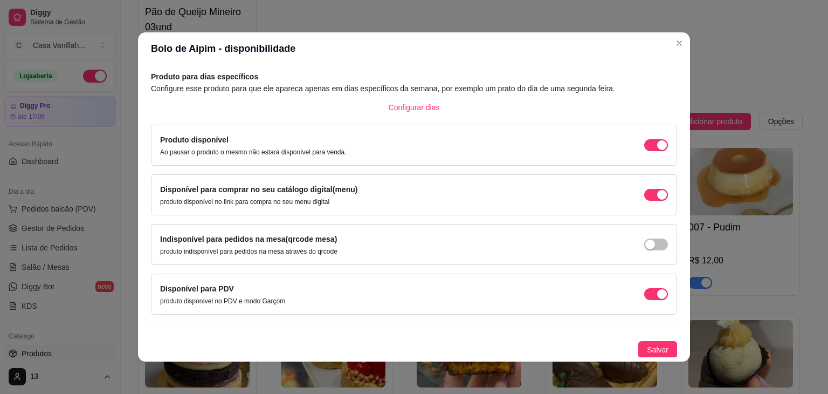
scroll to position [2, 0]
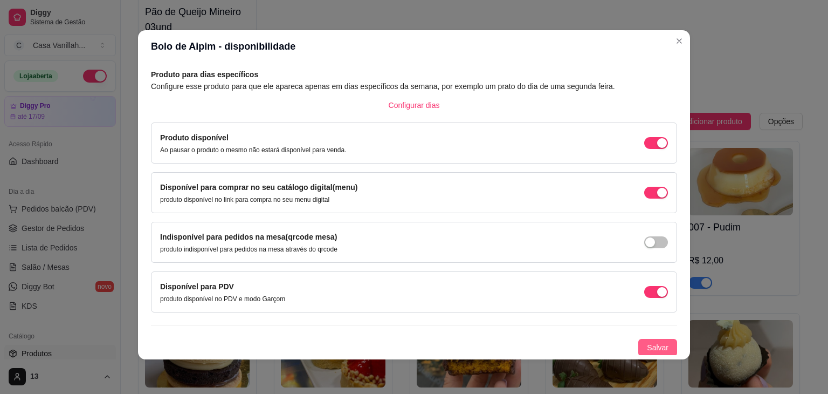
click at [647, 349] on span "Salvar" at bounding box center [658, 347] width 22 height 12
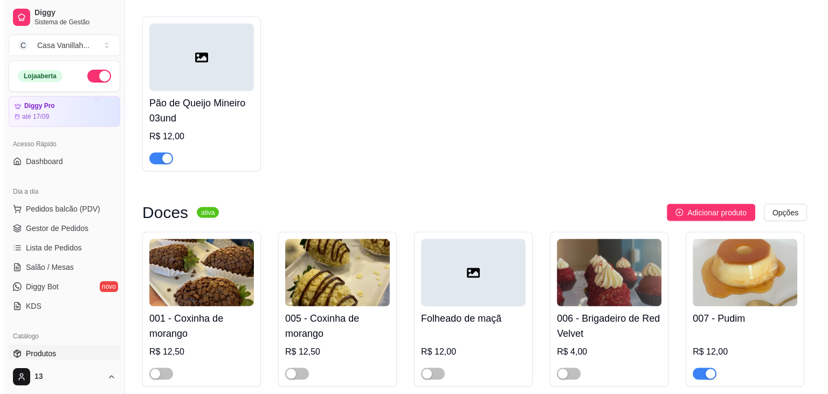
scroll to position [1887, 0]
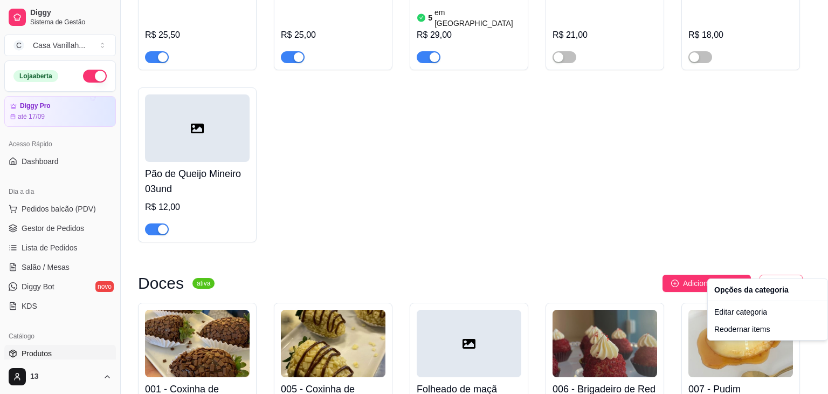
click at [757, 328] on div "Reodernar items" at bounding box center [767, 328] width 115 height 17
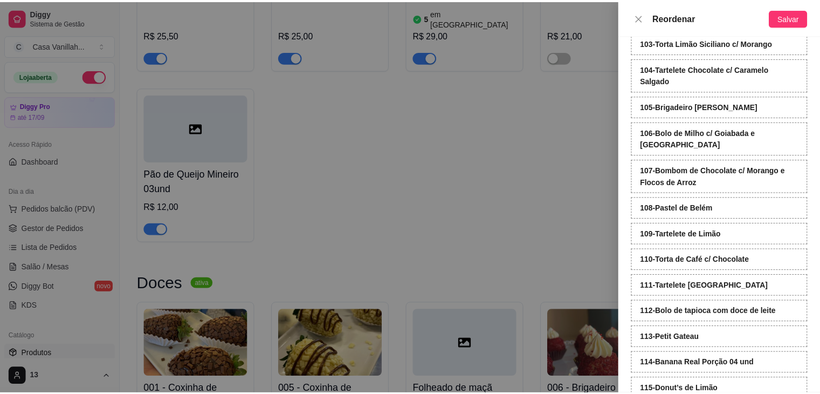
scroll to position [2859, 0]
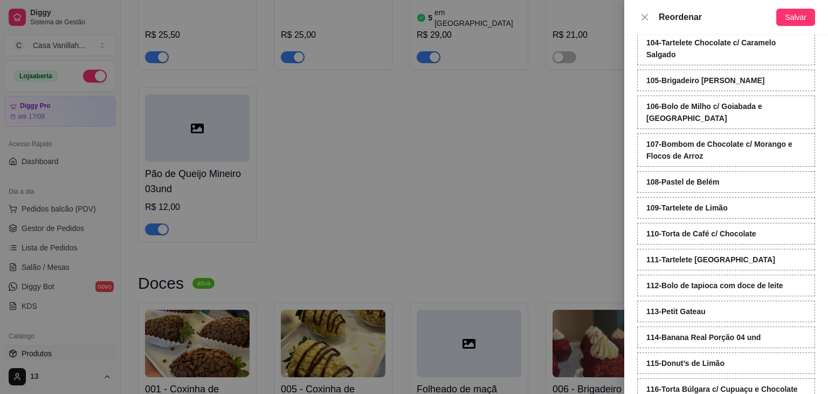
drag, startPoint x: 730, startPoint y: 297, endPoint x: 727, endPoint y: 326, distance: 29.2
drag, startPoint x: 727, startPoint y: 326, endPoint x: 402, endPoint y: 233, distance: 337.4
click at [402, 233] on div at bounding box center [414, 197] width 828 height 394
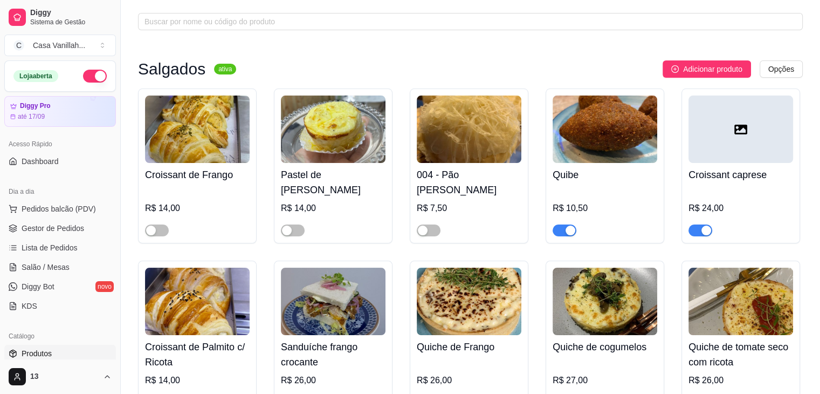
scroll to position [0, 0]
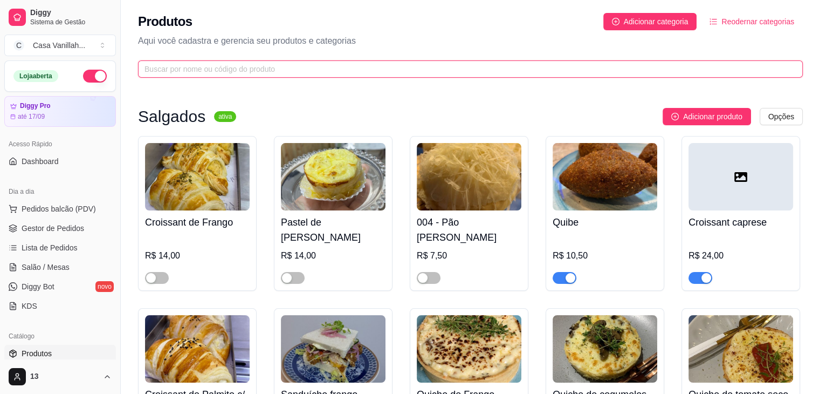
click at [255, 64] on input "text" at bounding box center [466, 69] width 643 height 12
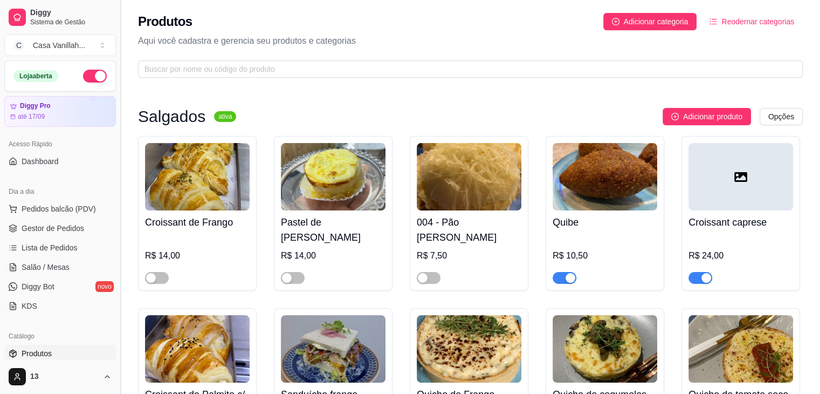
click at [122, 113] on button "Toggle Sidebar" at bounding box center [120, 197] width 9 height 394
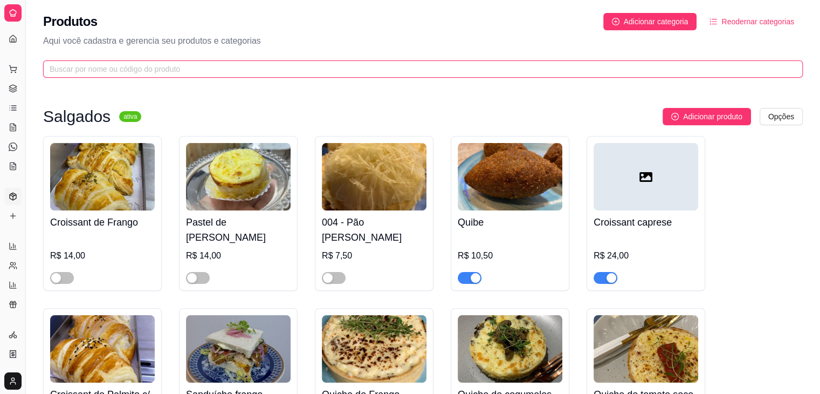
click at [168, 66] on input "text" at bounding box center [419, 69] width 738 height 12
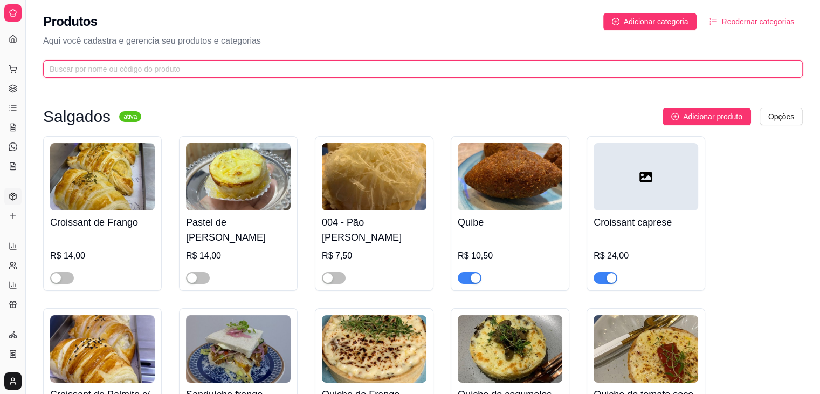
click at [117, 72] on input "text" at bounding box center [419, 69] width 738 height 12
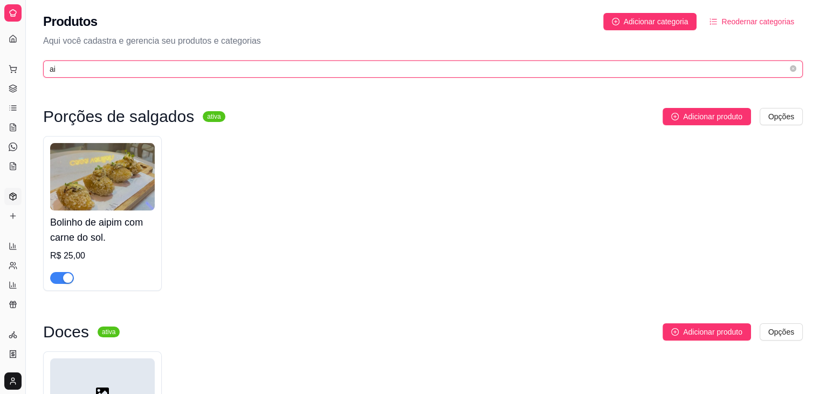
click at [341, 70] on input "ai" at bounding box center [419, 69] width 738 height 12
type input "a"
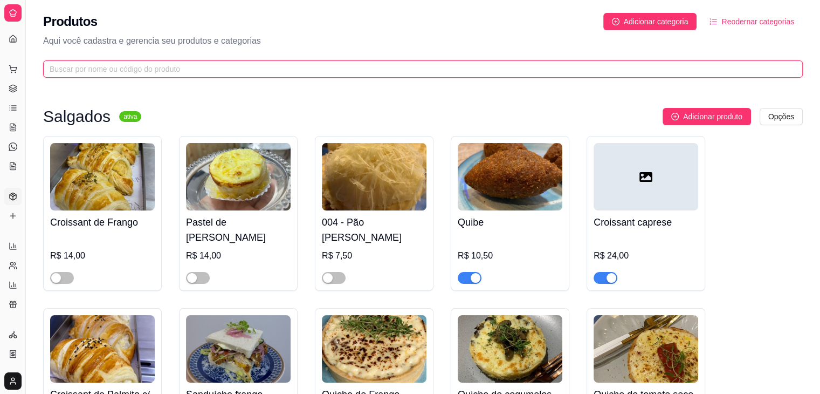
type input "s"
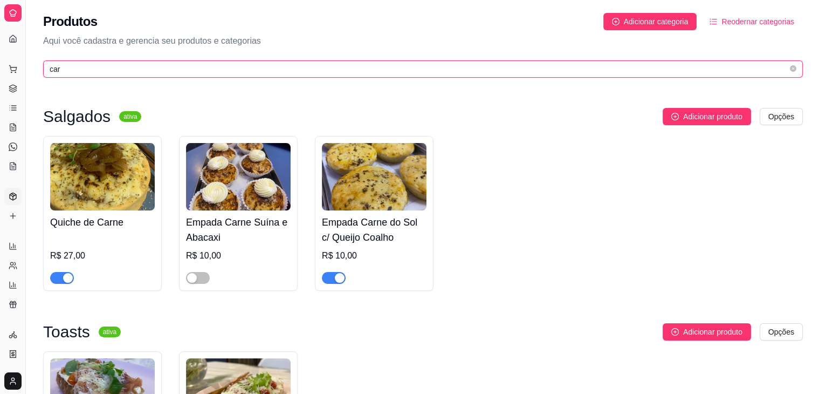
type input "car"
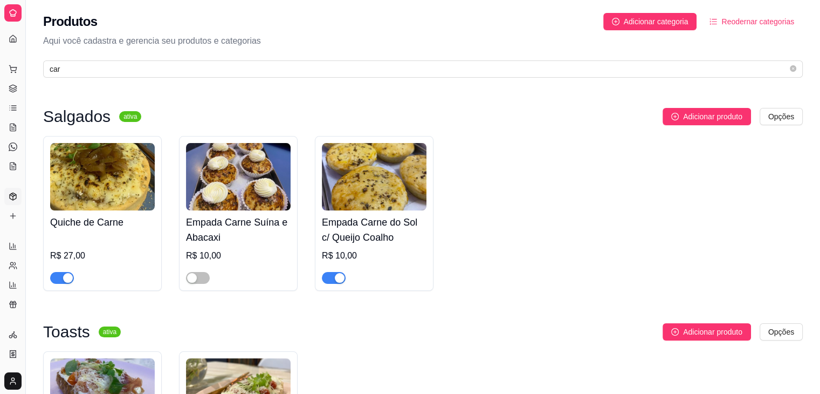
drag, startPoint x: 328, startPoint y: 276, endPoint x: 322, endPoint y: 271, distance: 7.3
click at [328, 277] on span "button" at bounding box center [334, 278] width 24 height 12
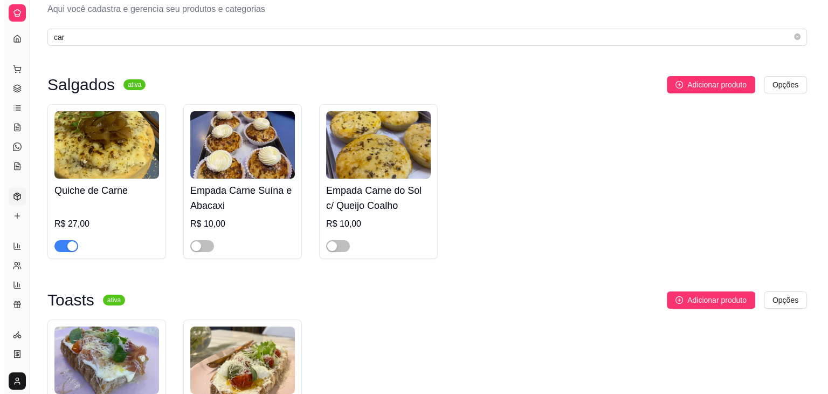
scroll to position [30, 0]
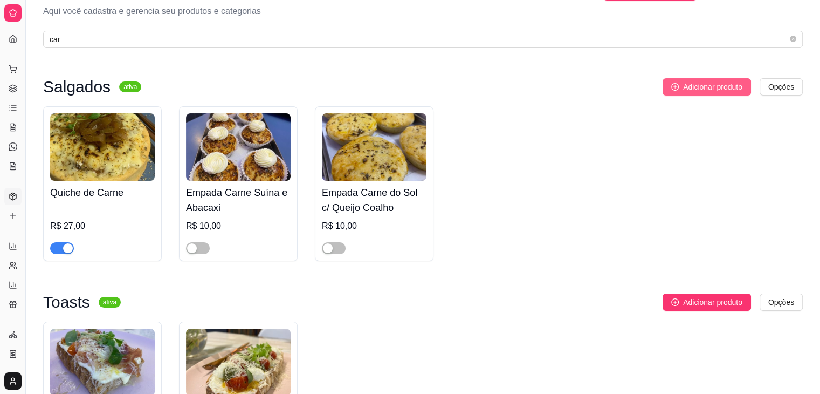
click at [740, 78] on button "Adicionar produto" at bounding box center [707, 86] width 88 height 17
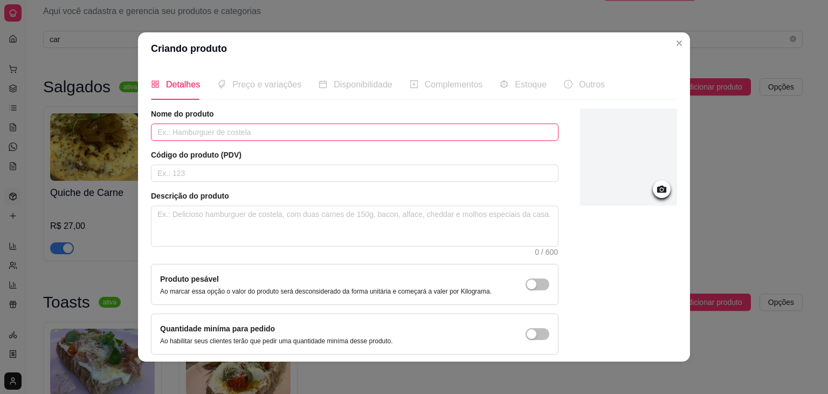
click at [230, 128] on input "text" at bounding box center [355, 131] width 408 height 17
type input "e"
click at [251, 137] on input "Empada de carne seca c" at bounding box center [355, 131] width 408 height 17
type input "Empada de carne seca com banana da terr"
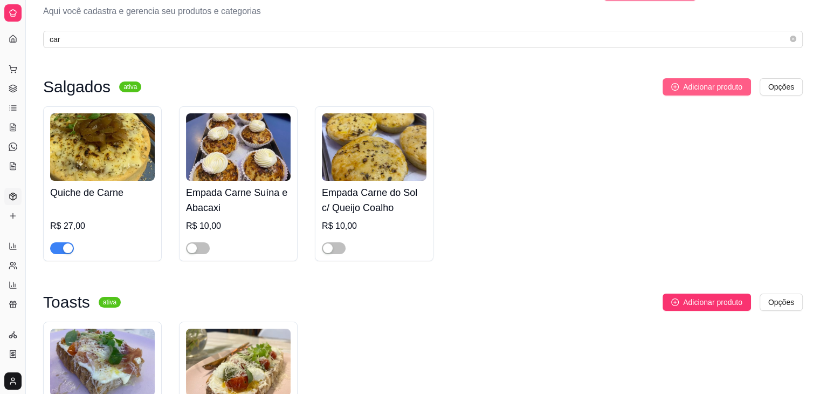
click at [692, 89] on span "Adicionar produto" at bounding box center [712, 87] width 59 height 12
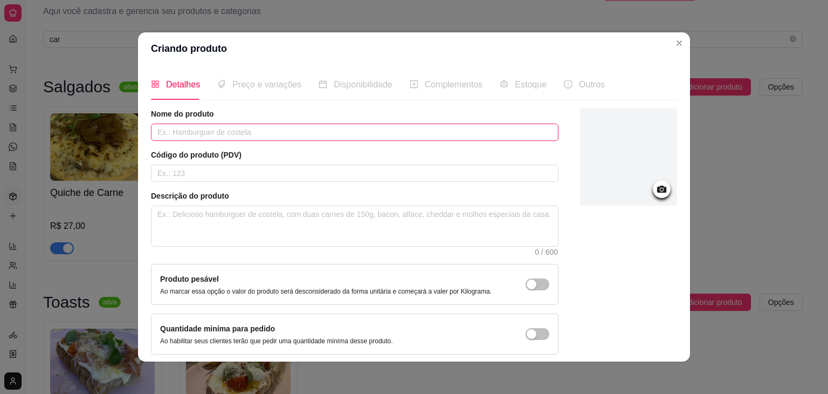
click at [223, 133] on input "text" at bounding box center [355, 131] width 408 height 17
type input "e"
type input "E"
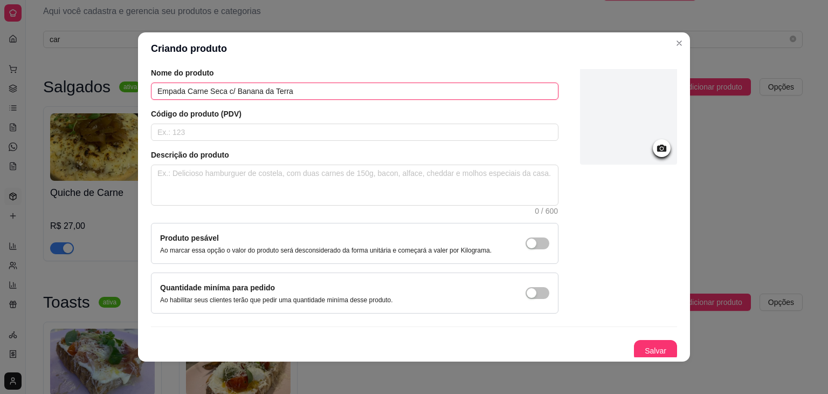
scroll to position [44, 0]
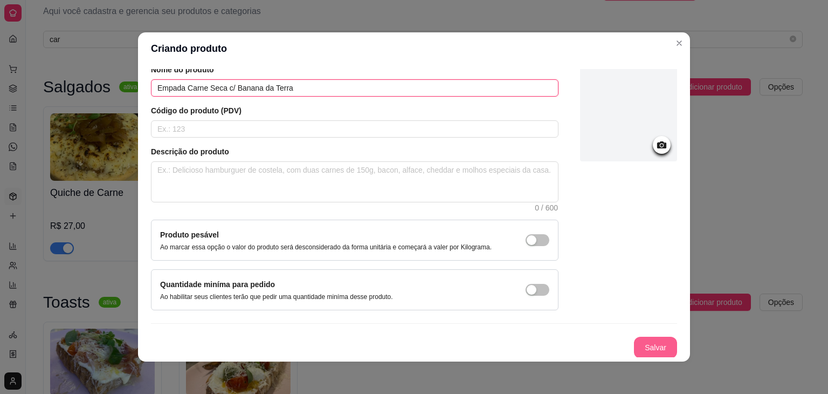
type input "Empada Carne Seca c/ Banana da Terra"
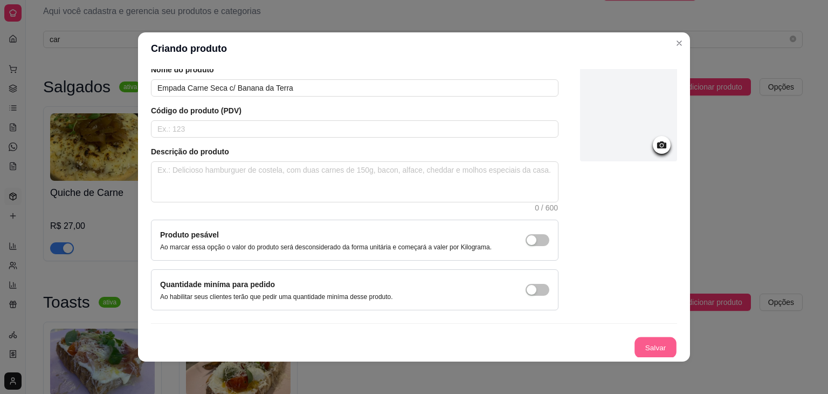
click at [649, 343] on button "Salvar" at bounding box center [656, 347] width 42 height 21
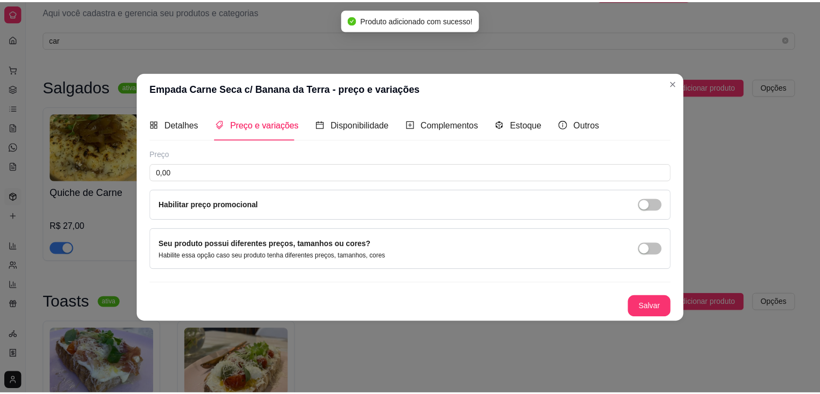
scroll to position [0, 0]
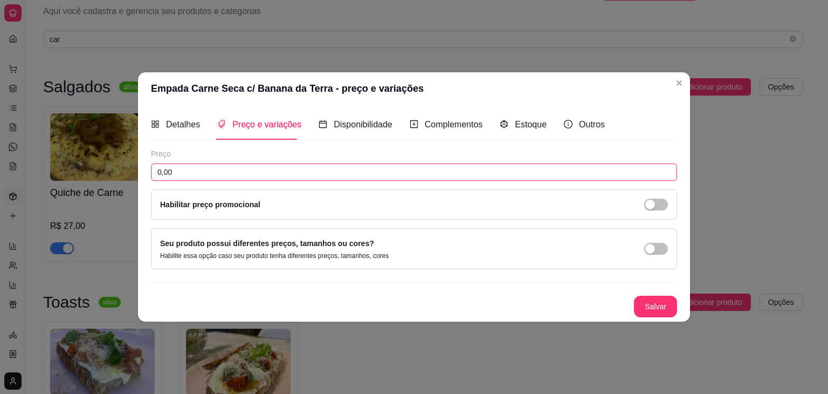
click at [288, 172] on input "0,00" at bounding box center [414, 171] width 526 height 17
type input "10,00"
click at [669, 310] on button "Salvar" at bounding box center [656, 306] width 42 height 21
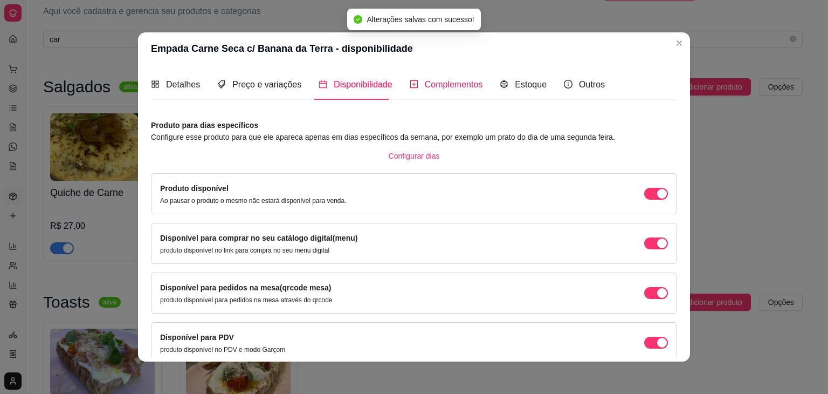
click at [430, 85] on span "Complementos" at bounding box center [454, 84] width 58 height 9
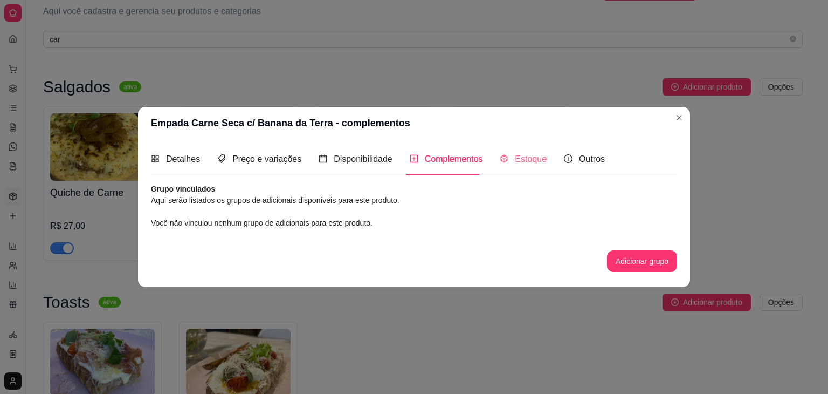
click at [519, 152] on div "Estoque" at bounding box center [523, 158] width 47 height 31
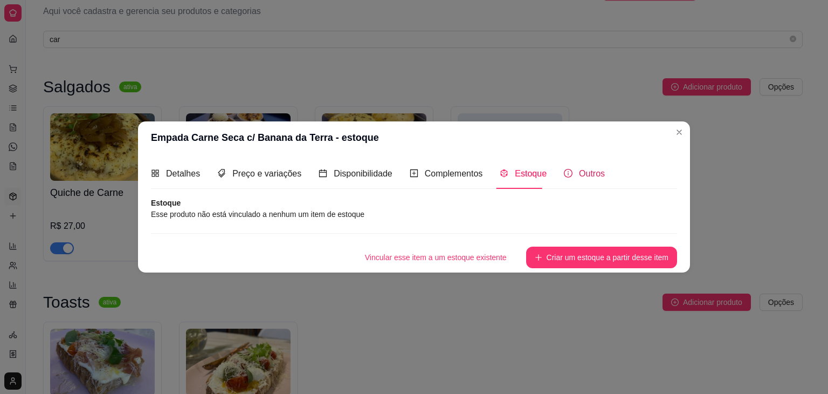
click at [587, 178] on span "Outros" at bounding box center [592, 173] width 26 height 9
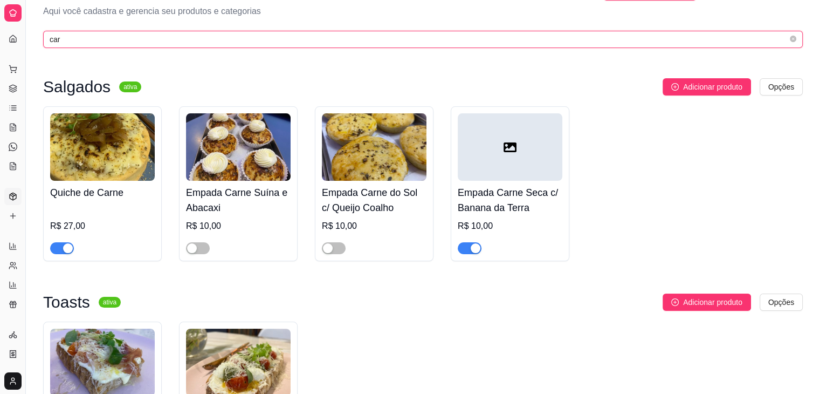
click at [421, 36] on input "car" at bounding box center [419, 39] width 738 height 12
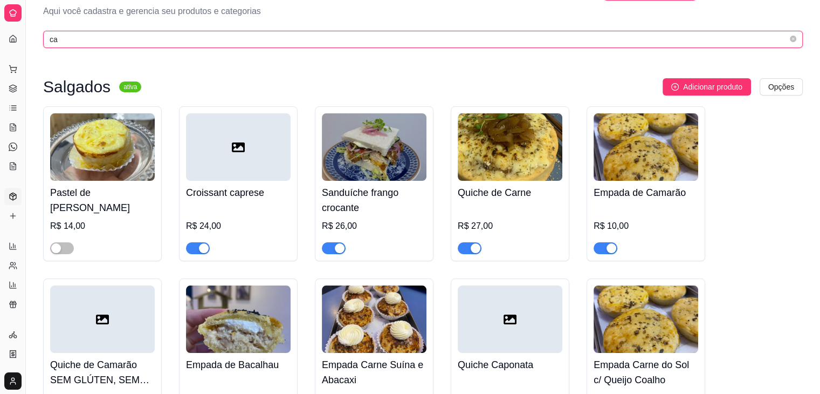
type input "c"
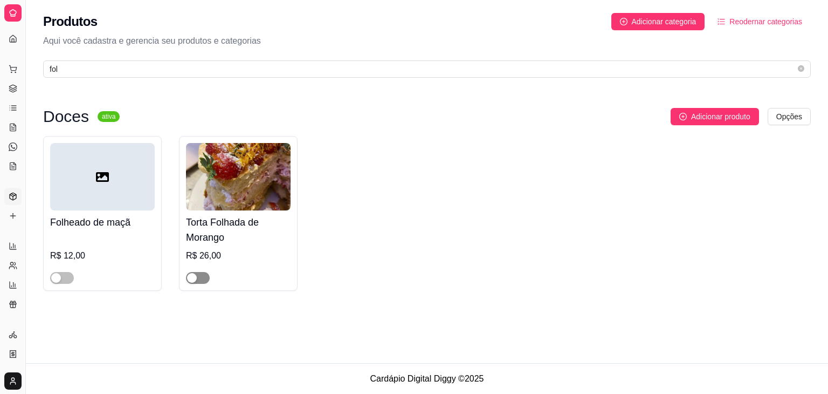
click at [196, 280] on div "button" at bounding box center [192, 278] width 10 height 10
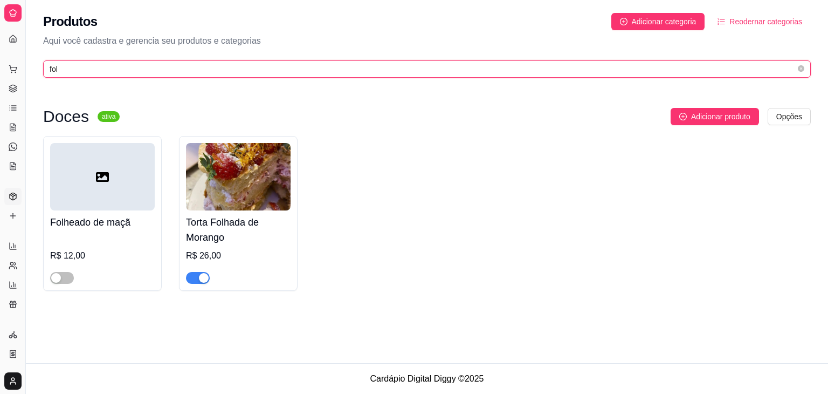
click at [295, 67] on input "fol" at bounding box center [423, 69] width 746 height 12
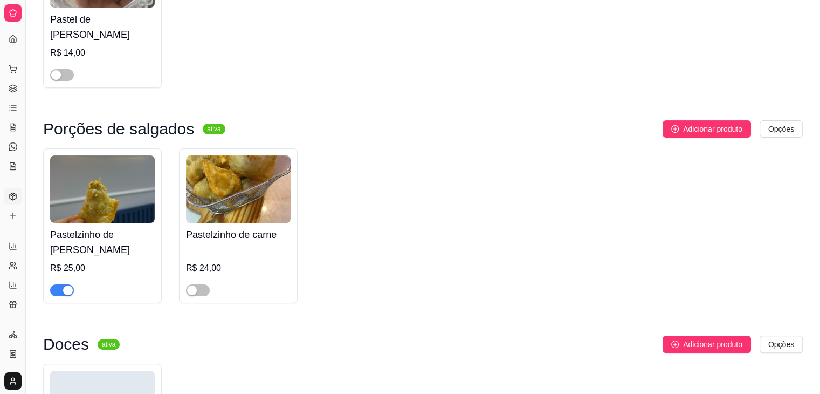
scroll to position [353, 0]
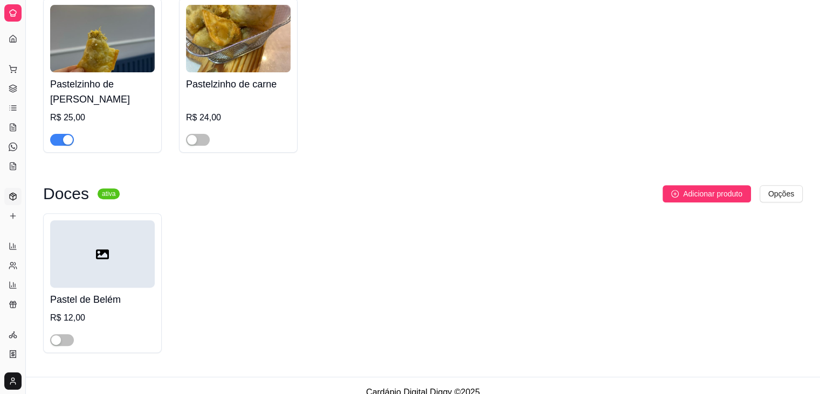
type input "pas"
click at [62, 134] on button "button" at bounding box center [62, 140] width 24 height 12
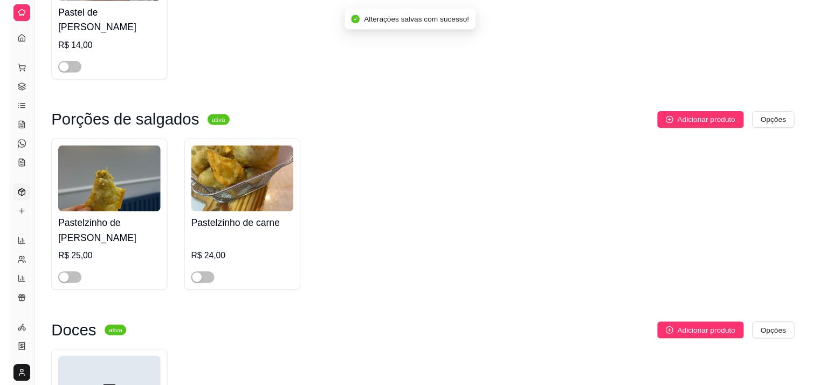
scroll to position [0, 0]
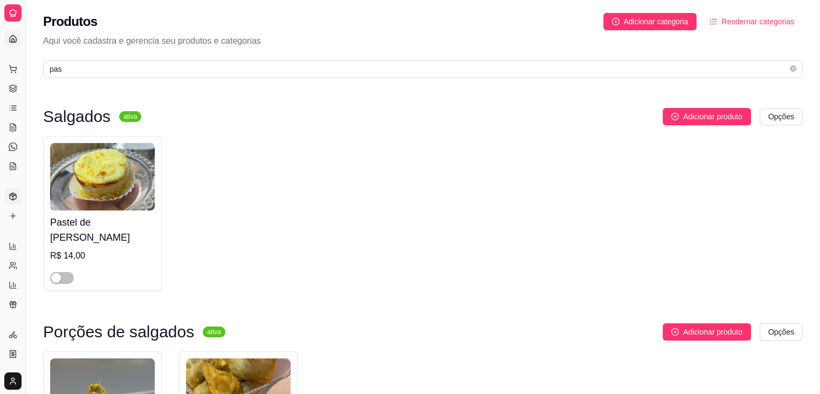
click at [11, 35] on icon at bounding box center [13, 39] width 9 height 9
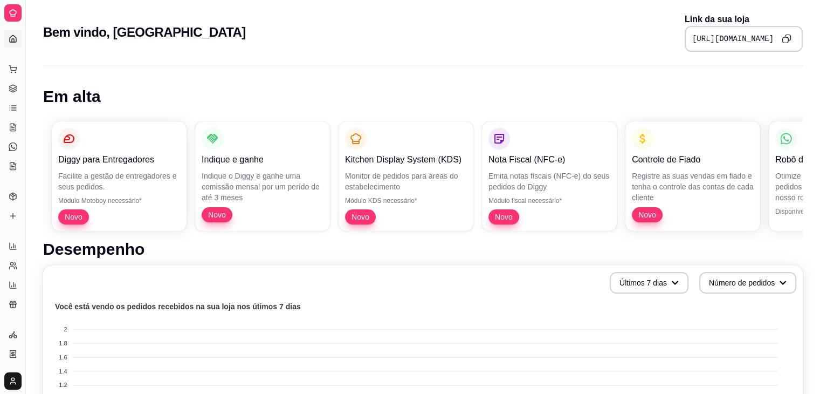
drag, startPoint x: 24, startPoint y: 91, endPoint x: 66, endPoint y: 91, distance: 42.6
click at [25, 86] on button "Toggle Sidebar" at bounding box center [25, 197] width 9 height 394
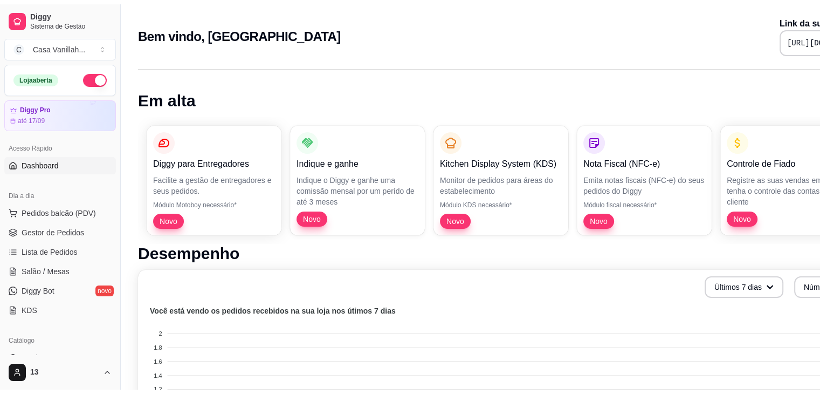
scroll to position [108, 0]
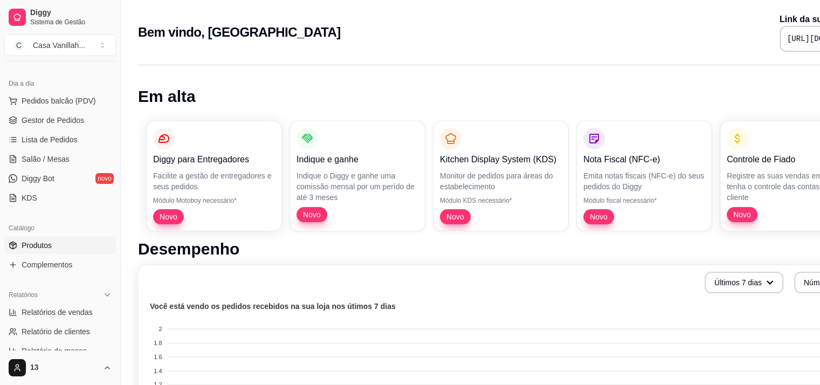
click at [37, 246] on span "Produtos" at bounding box center [37, 245] width 30 height 11
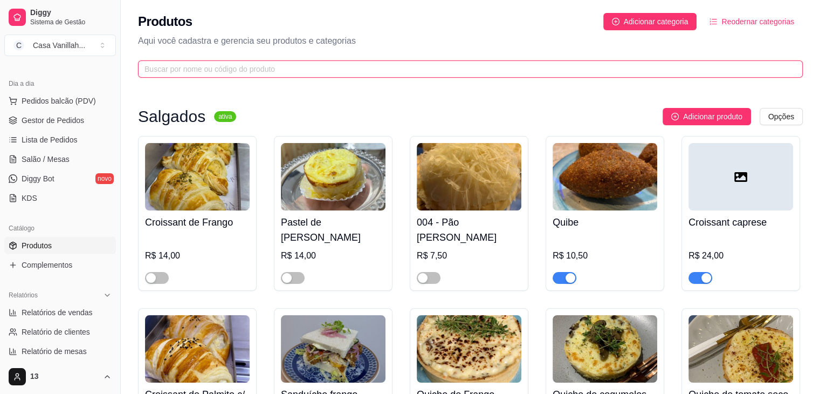
click at [299, 71] on input "text" at bounding box center [466, 69] width 643 height 12
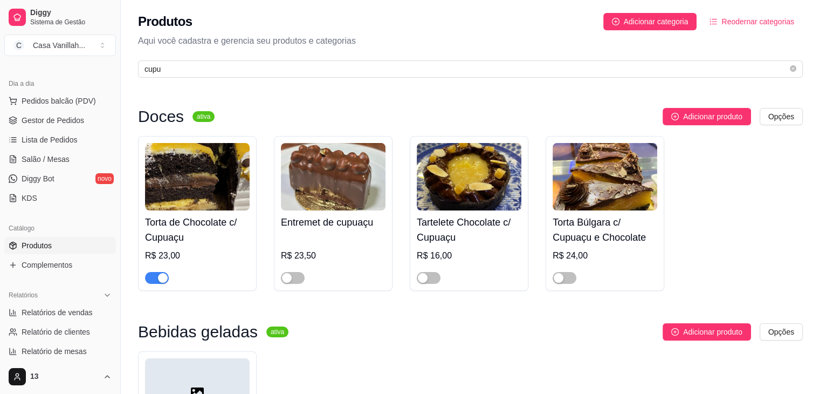
drag, startPoint x: 313, startPoint y: 60, endPoint x: 130, endPoint y: 70, distance: 183.0
click at [130, 70] on div "Produtos Adicionar categoria Reodernar categorias Aqui você cadastra e gerencia…" at bounding box center [470, 42] width 699 height 84
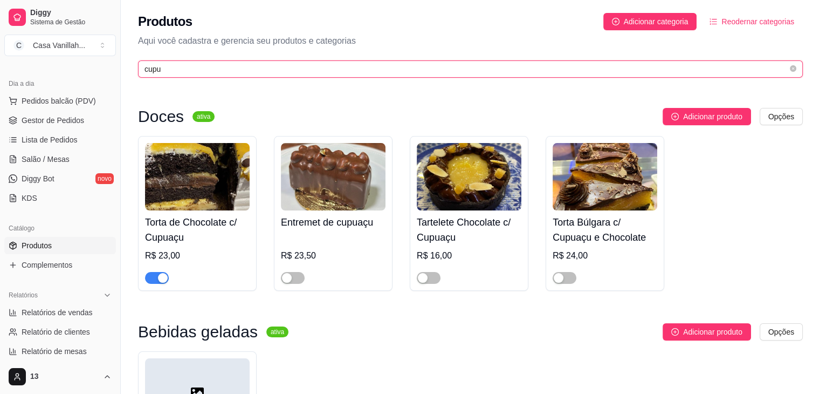
click at [167, 71] on input "cupu" at bounding box center [466, 69] width 643 height 12
click at [168, 71] on input "cupu" at bounding box center [466, 69] width 643 height 12
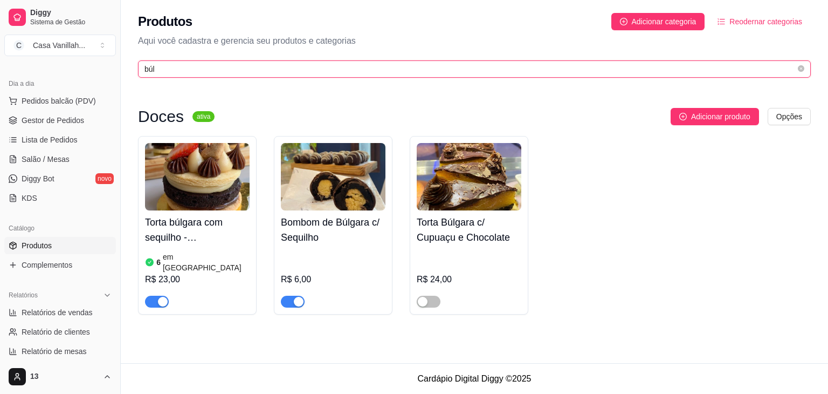
type input "búl"
drag, startPoint x: 193, startPoint y: 66, endPoint x: 0, endPoint y: 85, distance: 193.9
click at [0, 85] on div "Diggy Sistema de Gestão C Casa Vanillah ... Loja aberta Diggy Pro até 17/09 Ace…" at bounding box center [414, 197] width 828 height 394
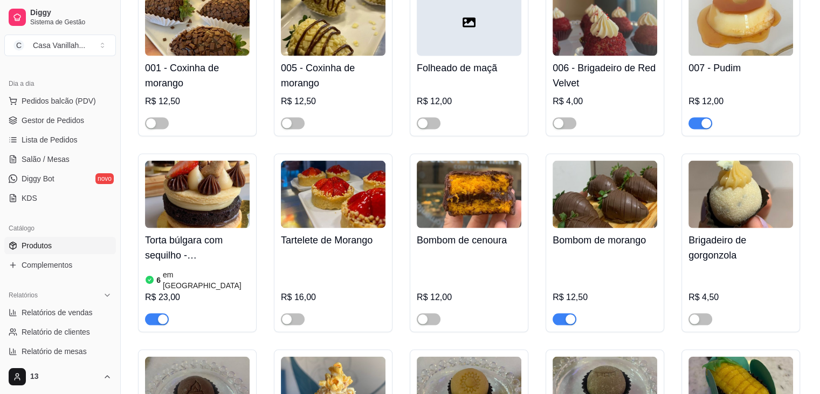
scroll to position [2211, 0]
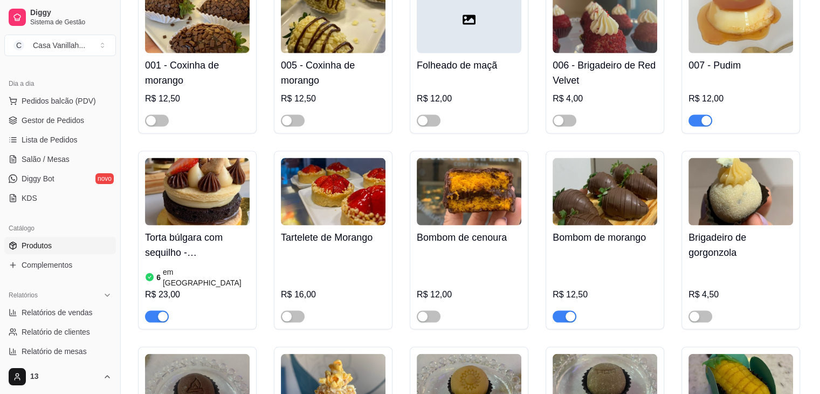
drag, startPoint x: 532, startPoint y: 252, endPoint x: 526, endPoint y: 212, distance: 40.3
drag, startPoint x: 526, startPoint y: 212, endPoint x: 530, endPoint y: 238, distance: 26.6
click at [574, 312] on div "button" at bounding box center [571, 317] width 10 height 10
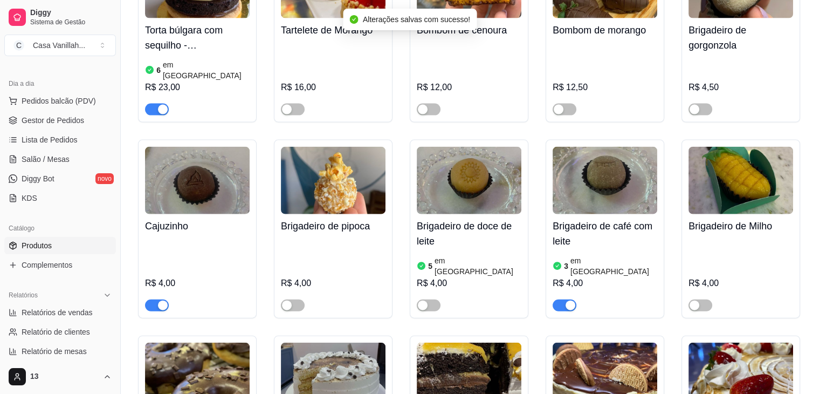
scroll to position [2480, 0]
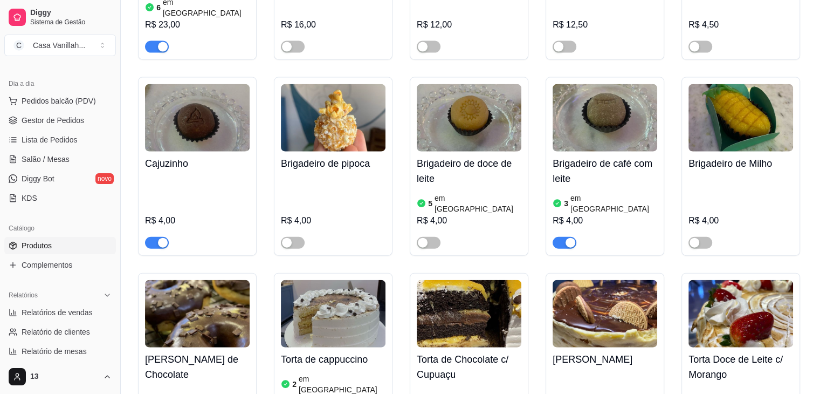
click at [570, 238] on div "button" at bounding box center [571, 243] width 10 height 10
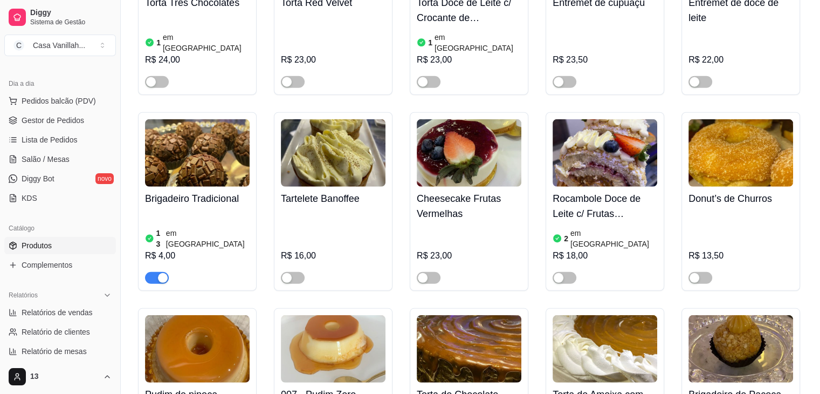
scroll to position [3020, 0]
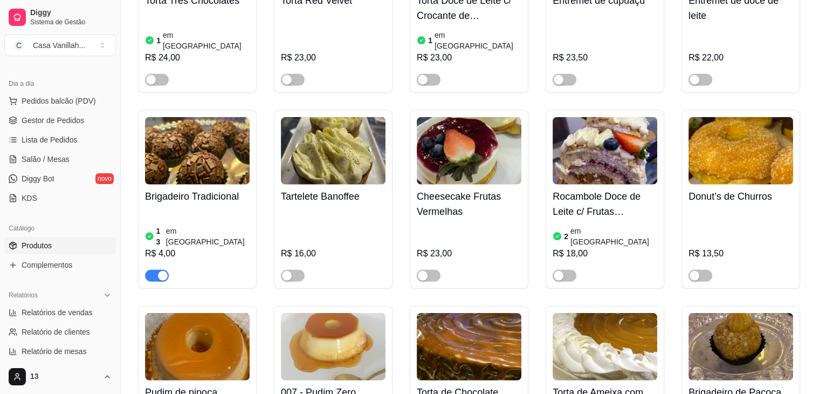
click at [161, 271] on div "button" at bounding box center [163, 276] width 10 height 10
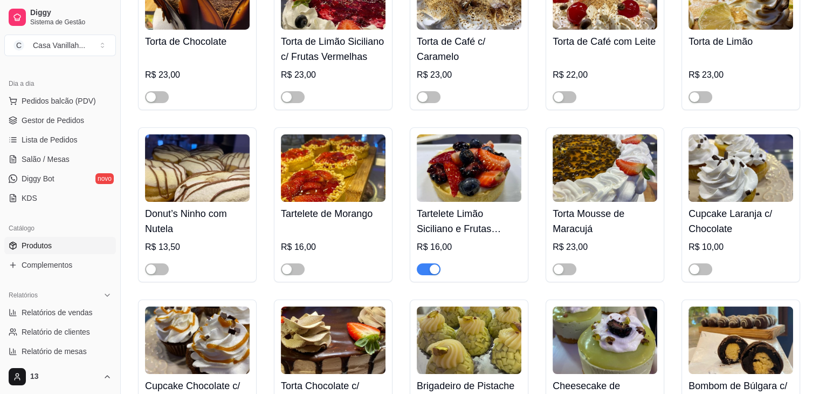
scroll to position [3936, 0]
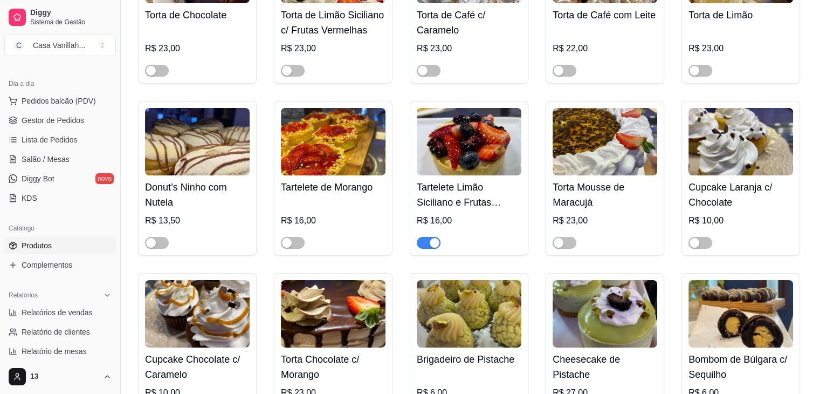
click at [436, 237] on button "button" at bounding box center [429, 243] width 24 height 12
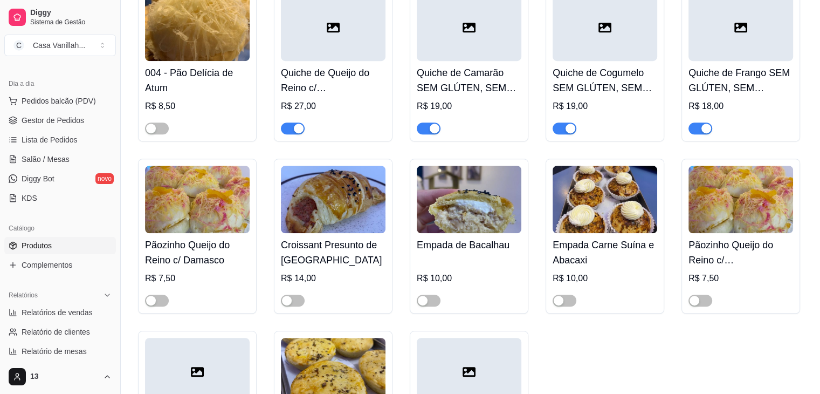
scroll to position [0, 0]
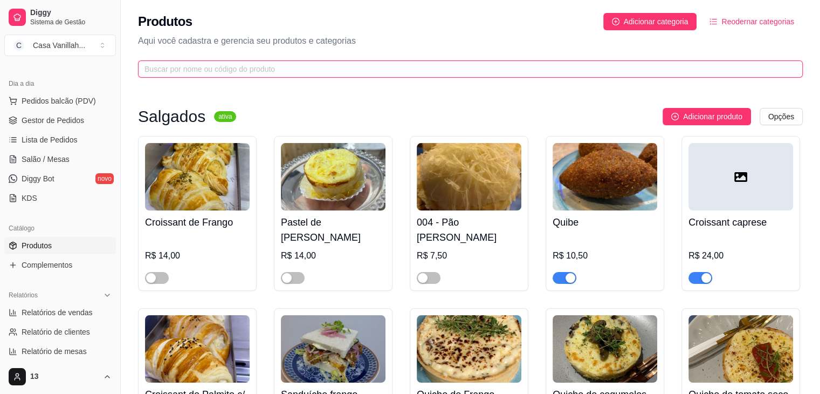
drag, startPoint x: 283, startPoint y: 70, endPoint x: 283, endPoint y: 56, distance: 13.5
click at [284, 67] on input "text" at bounding box center [466, 69] width 643 height 12
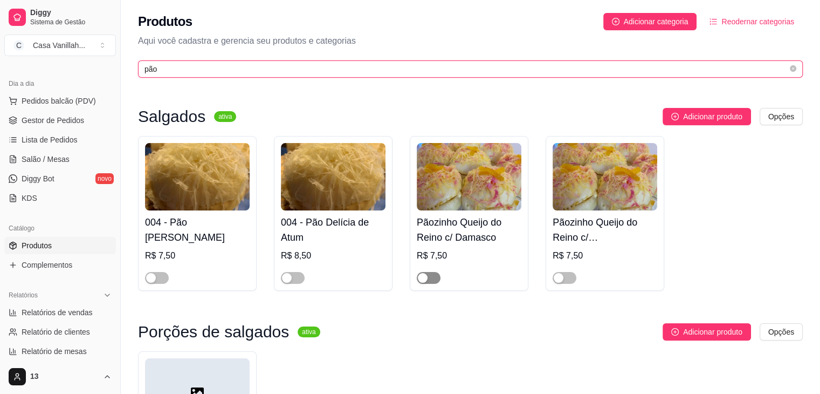
type input "pão"
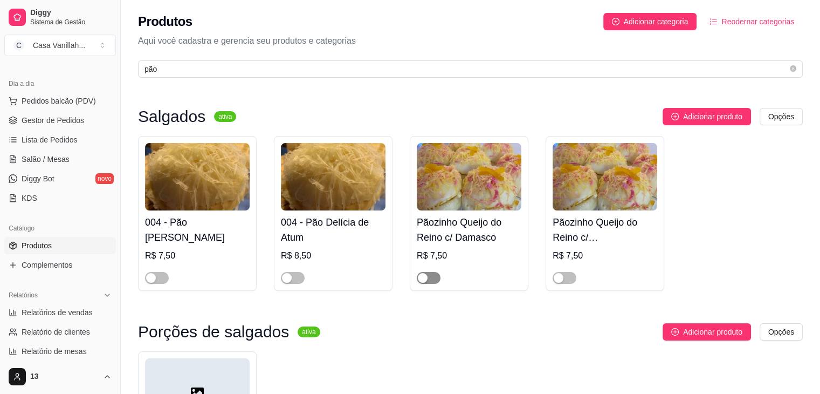
click at [423, 281] on div "button" at bounding box center [423, 278] width 10 height 10
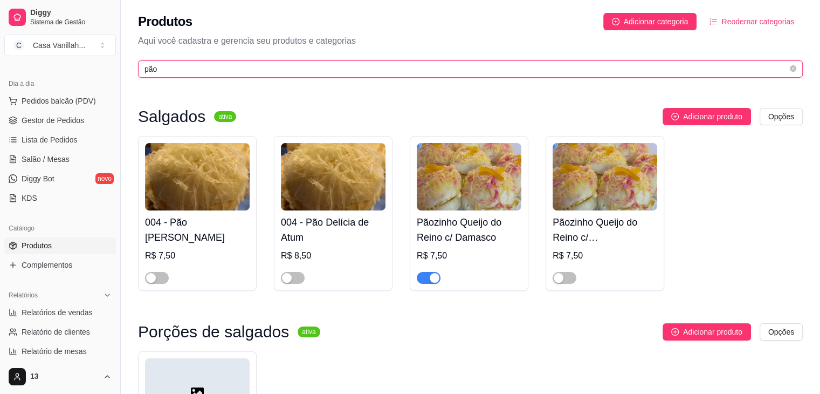
click at [190, 66] on input "pão" at bounding box center [466, 69] width 643 height 12
